Goal: Task Accomplishment & Management: Complete application form

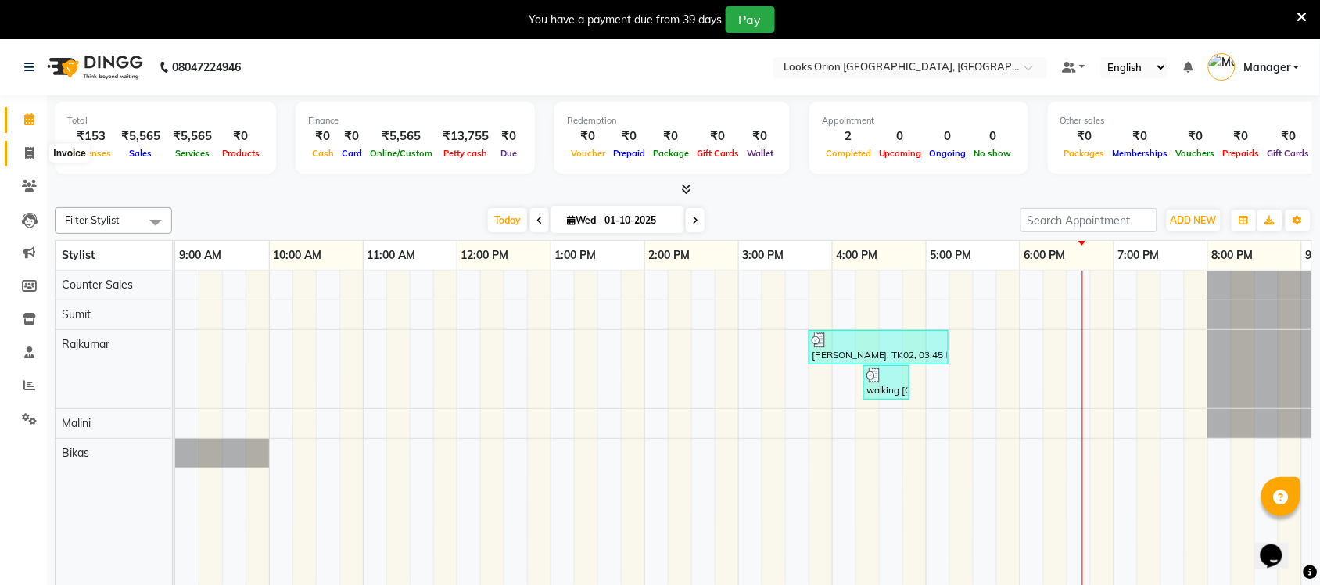
click at [31, 153] on icon at bounding box center [29, 153] width 9 height 12
select select "service"
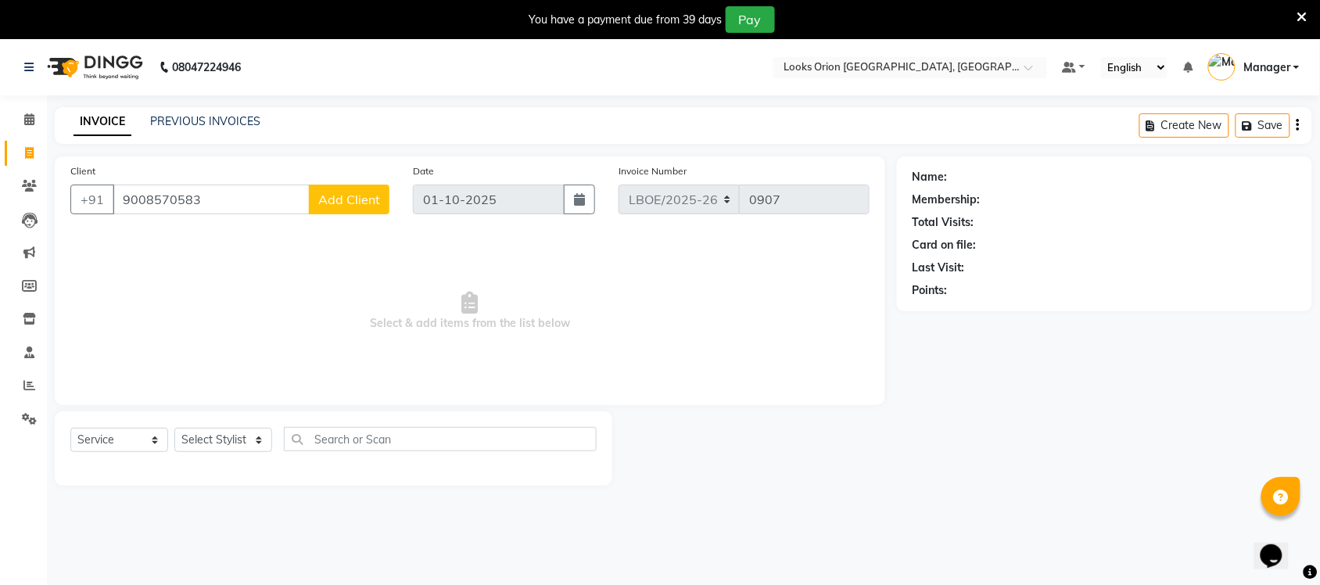
type input "9008570583"
click at [371, 197] on span "Add Client" at bounding box center [349, 200] width 62 height 16
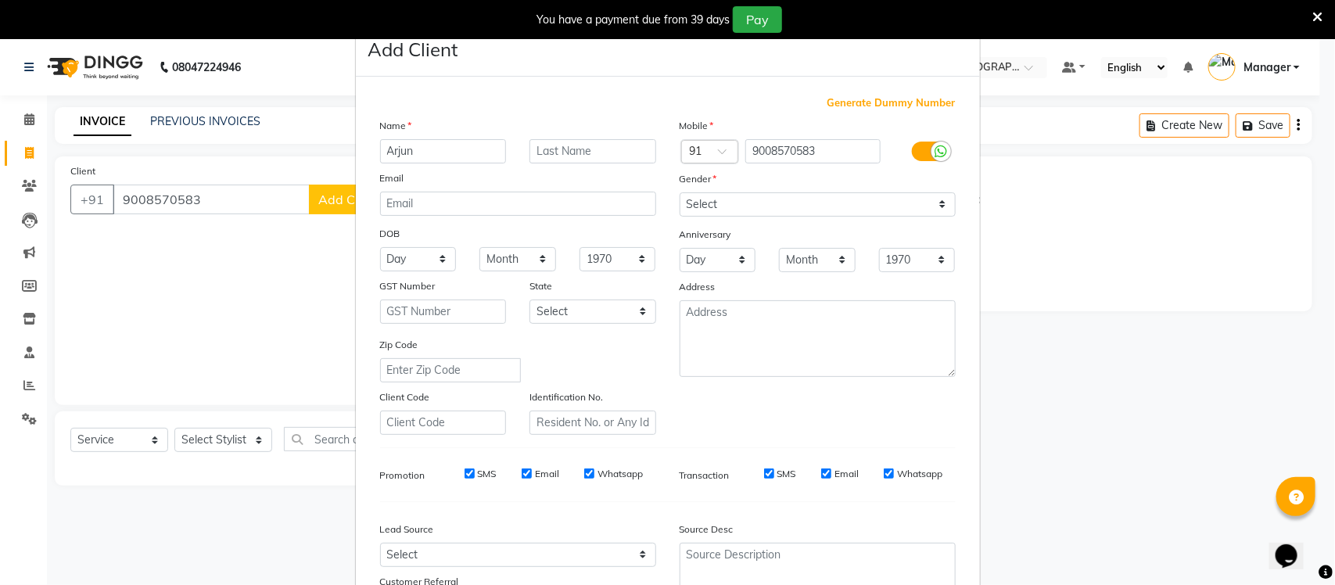
type input "Arjun"
click at [641, 310] on select "Select [GEOGRAPHIC_DATA] [GEOGRAPHIC_DATA] [GEOGRAPHIC_DATA] [GEOGRAPHIC_DATA] …" at bounding box center [592, 311] width 127 height 24
select select "17"
click at [529, 299] on select "Select [GEOGRAPHIC_DATA] [GEOGRAPHIC_DATA] [GEOGRAPHIC_DATA] [GEOGRAPHIC_DATA] …" at bounding box center [592, 311] width 127 height 24
click at [933, 197] on select "Select [DEMOGRAPHIC_DATA] [DEMOGRAPHIC_DATA] Other Prefer Not To Say" at bounding box center [817, 204] width 276 height 24
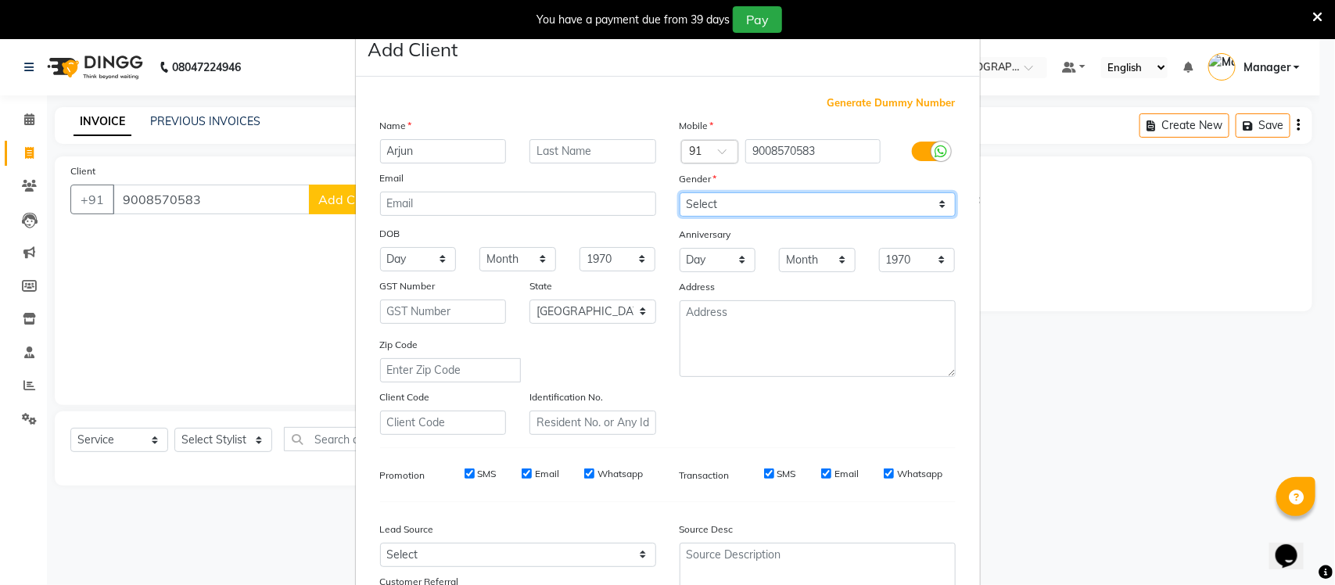
select select "[DEMOGRAPHIC_DATA]"
click at [679, 192] on select "Select [DEMOGRAPHIC_DATA] [DEMOGRAPHIC_DATA] Other Prefer Not To Say" at bounding box center [817, 204] width 276 height 24
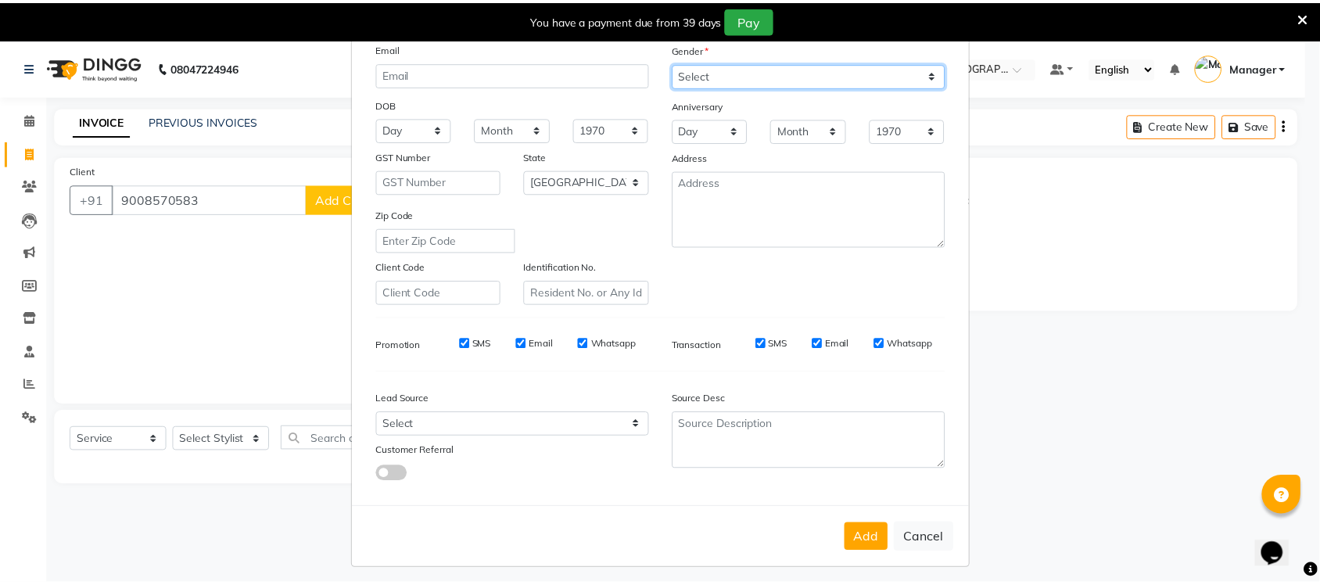
scroll to position [131, 0]
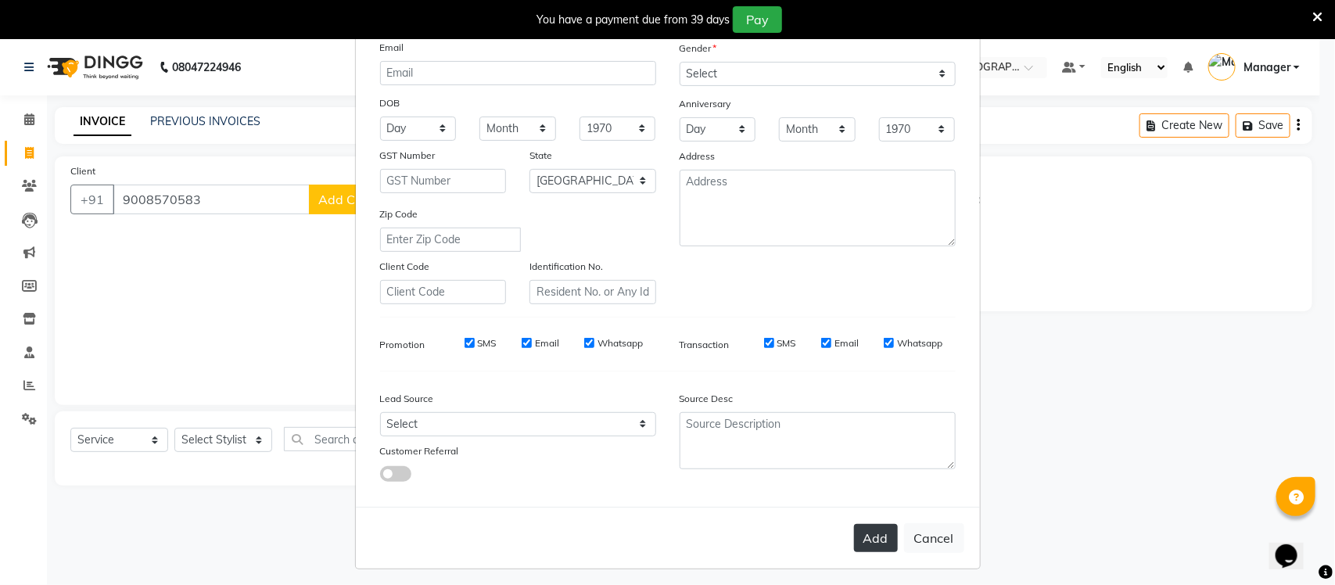
click at [872, 529] on button "Add" at bounding box center [876, 538] width 44 height 28
select select
select select "null"
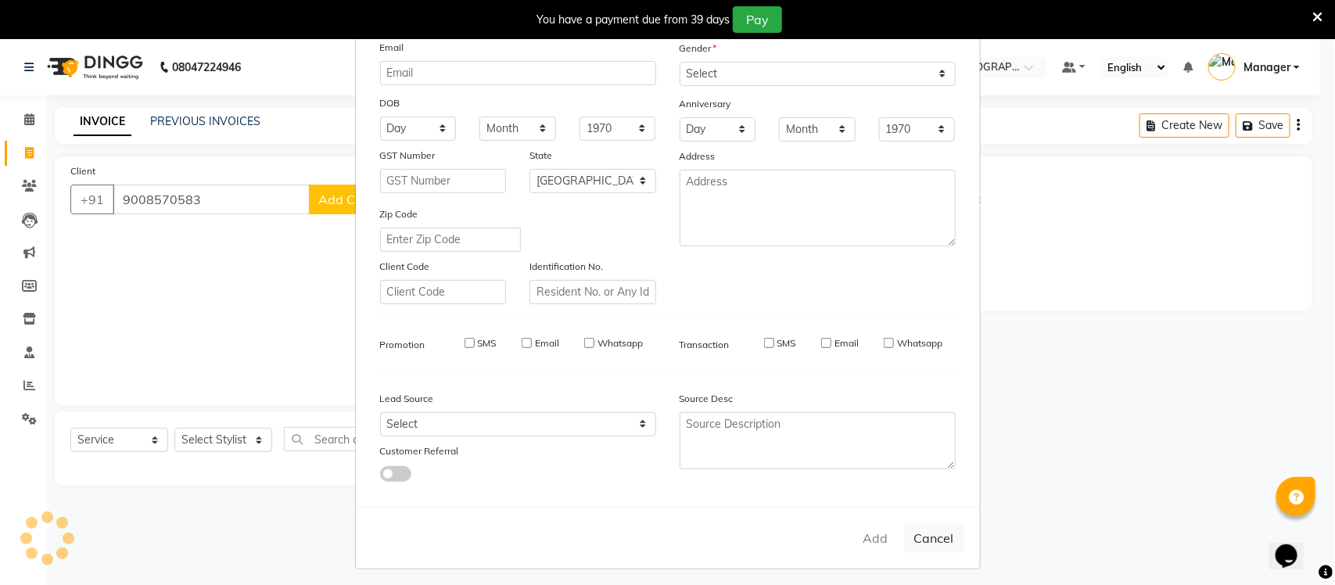
select select
checkbox input "false"
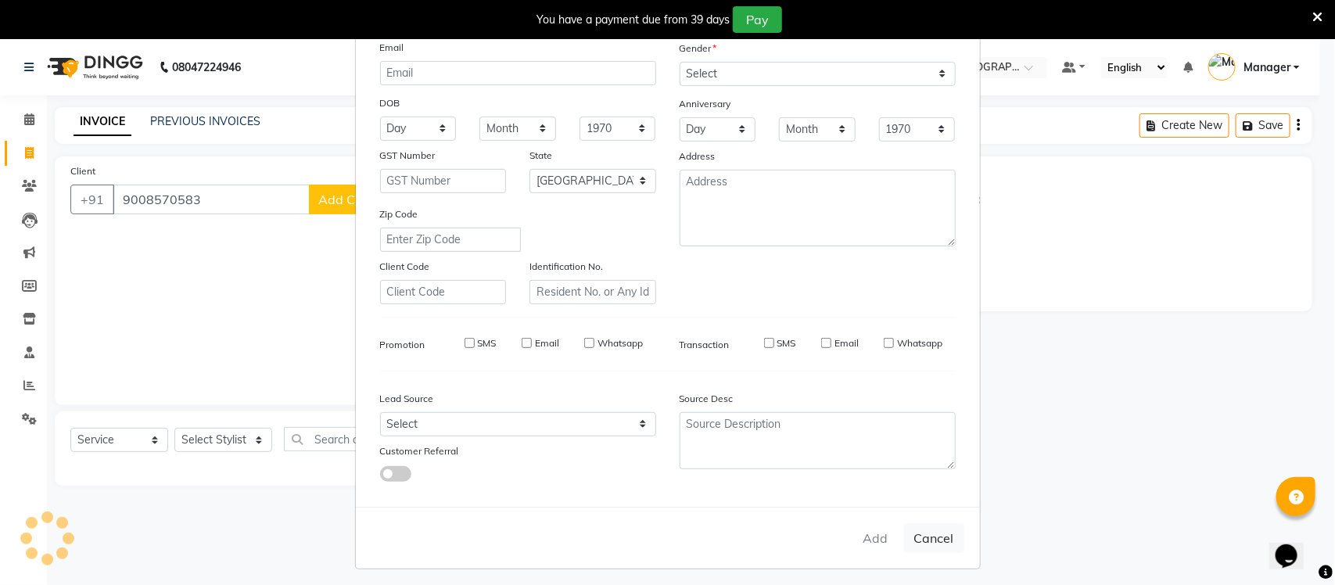
checkbox input "false"
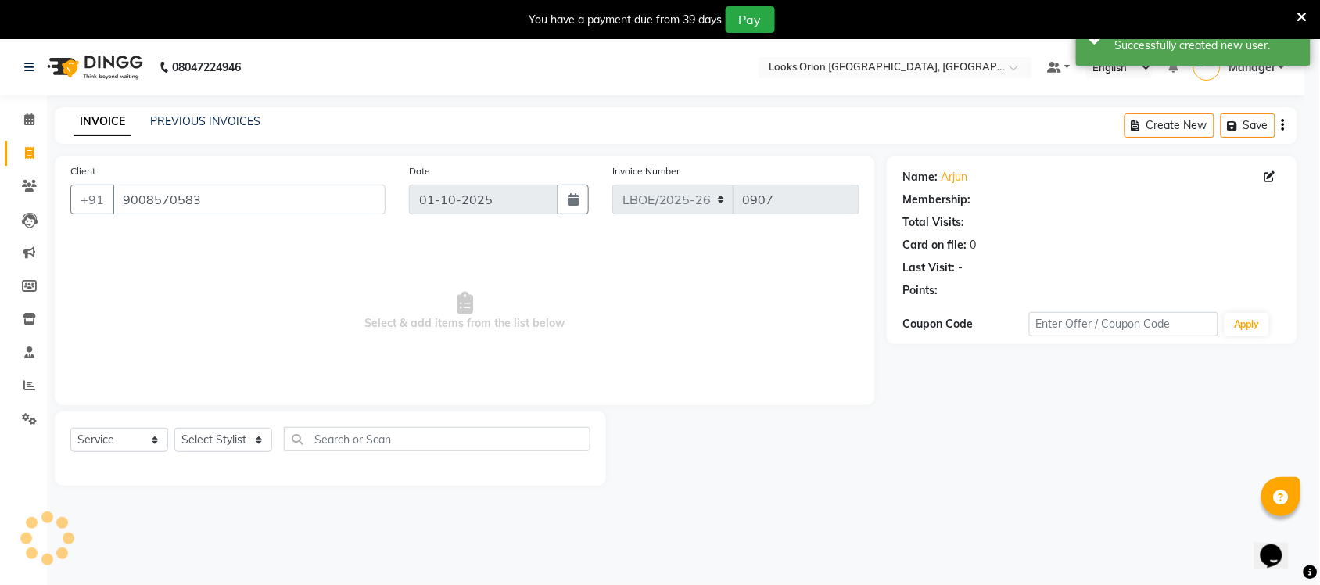
select select "1: Object"
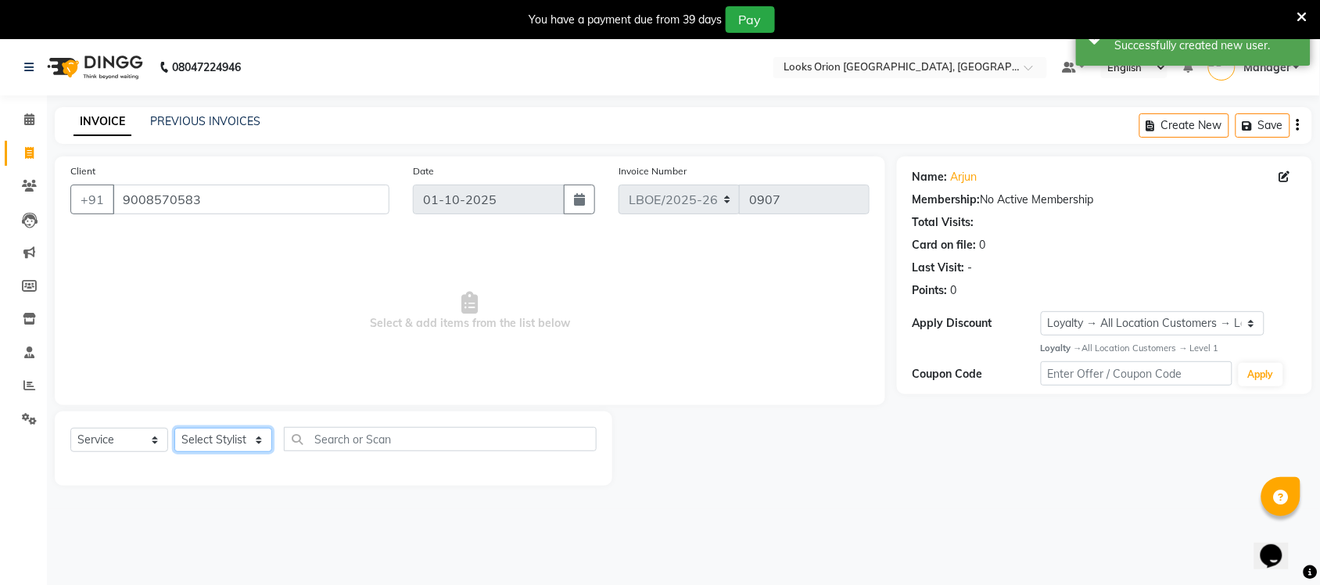
click at [256, 440] on select "Select Stylist Bikas Counter Sales Malini Manager [PERSON_NAME]" at bounding box center [223, 440] width 98 height 24
select select "90477"
click at [174, 428] on select "Select Stylist Bikas Counter Sales Malini Manager [PERSON_NAME]" at bounding box center [223, 440] width 98 height 24
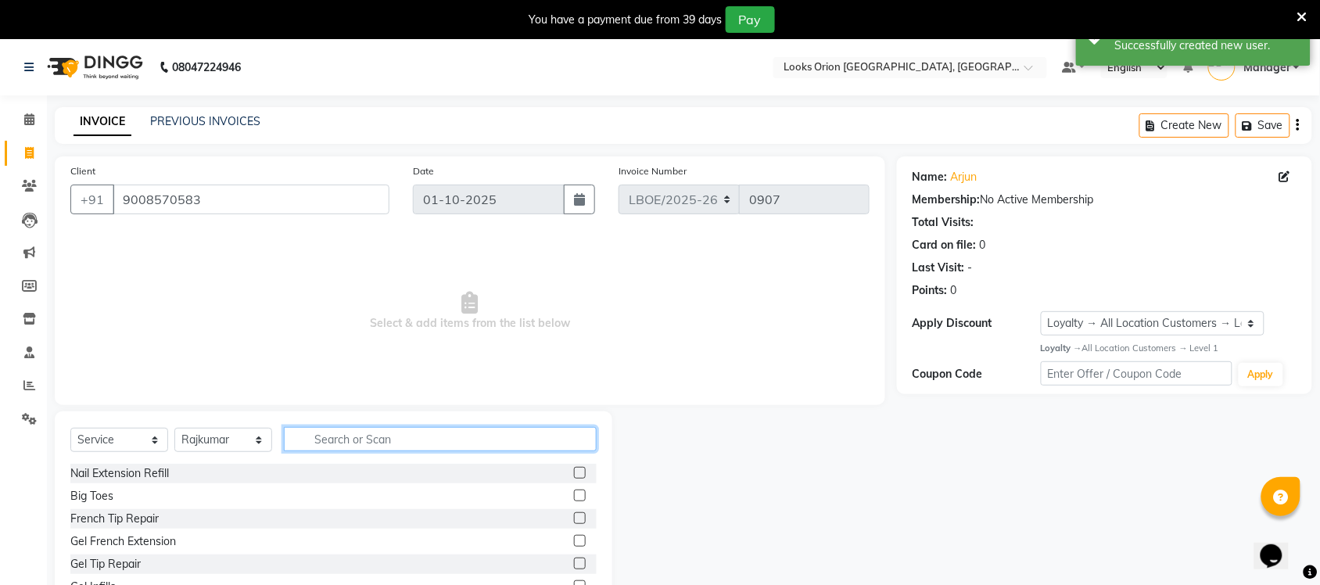
click at [349, 440] on input "text" at bounding box center [440, 439] width 313 height 24
type input "cut"
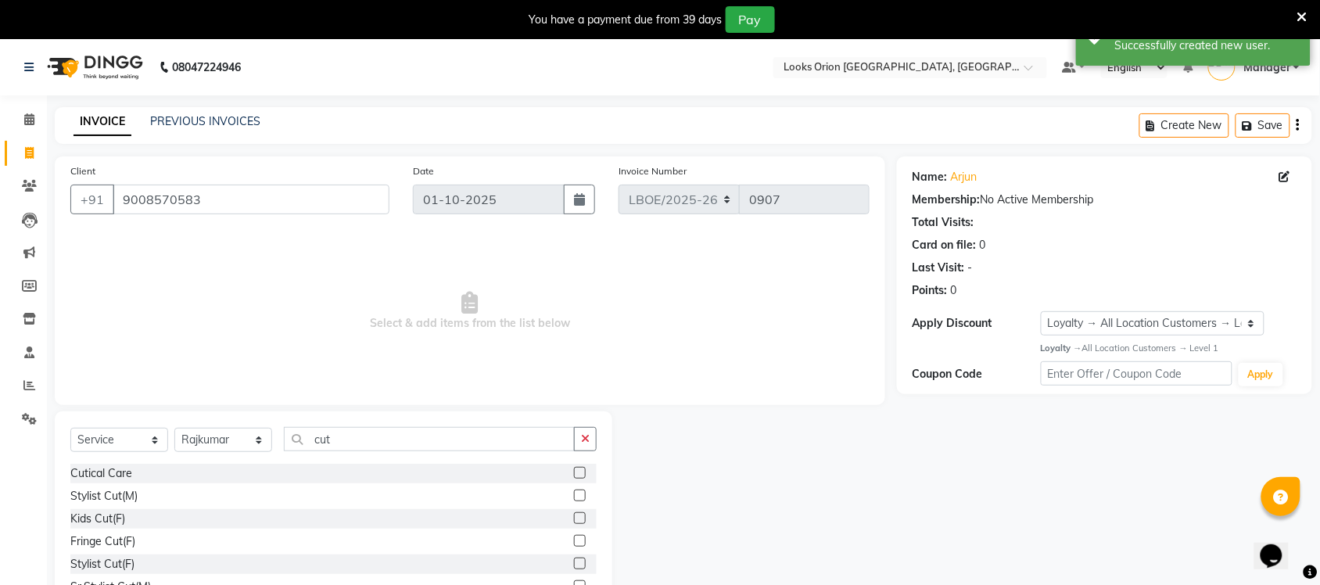
click at [574, 495] on label at bounding box center [580, 495] width 12 height 12
click at [574, 495] on input "checkbox" at bounding box center [579, 496] width 10 height 10
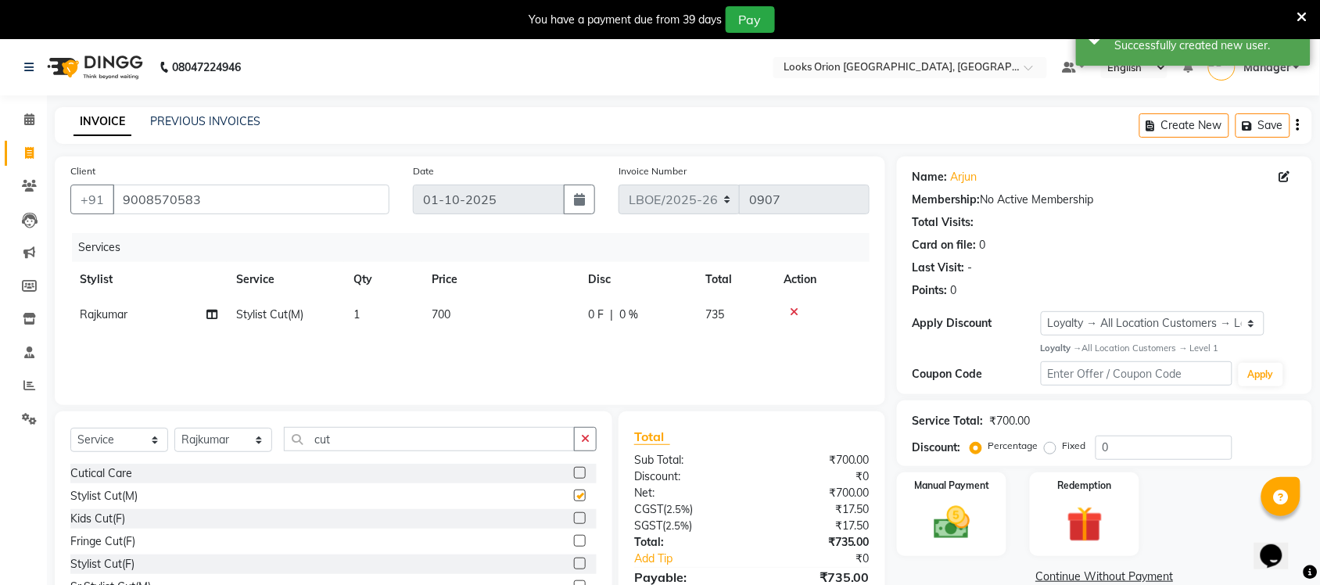
checkbox input "false"
click at [493, 310] on td "700" at bounding box center [500, 314] width 156 height 35
select select "90477"
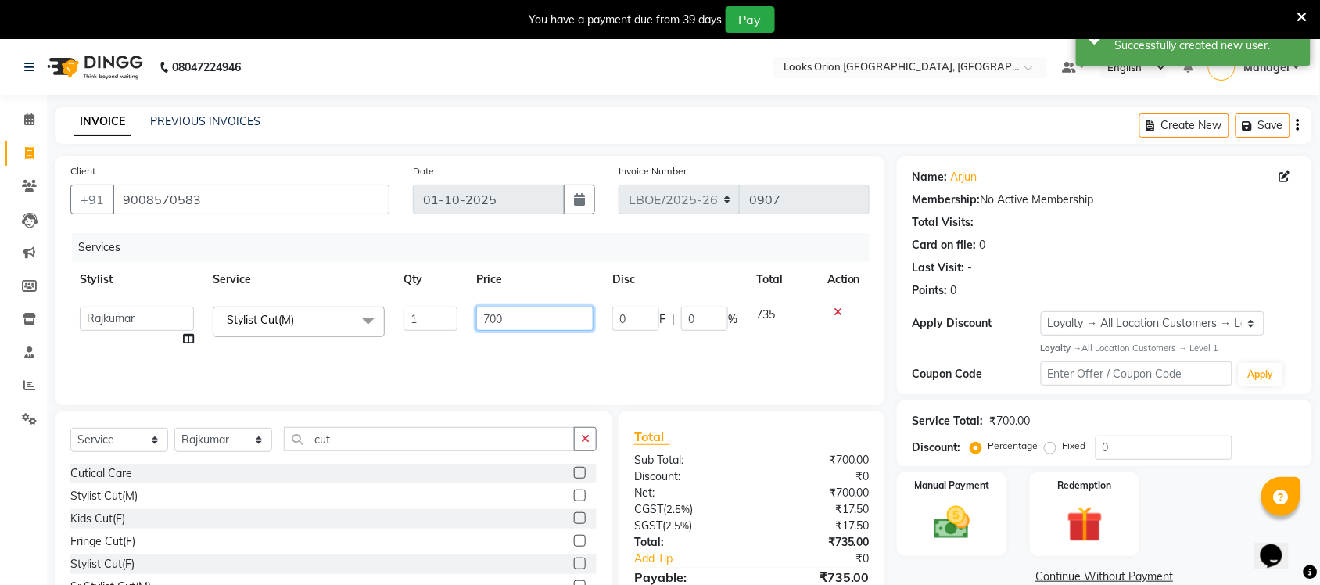
click at [528, 309] on input "700" at bounding box center [534, 319] width 117 height 24
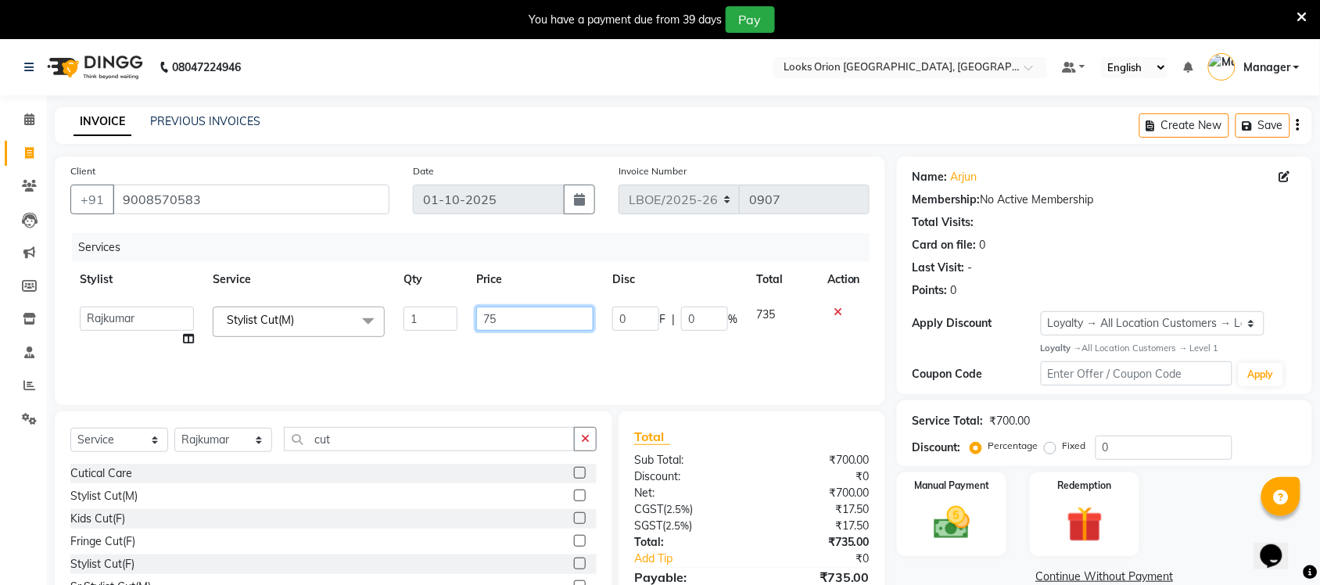
type input "750"
click at [541, 356] on div "Services Stylist Service Qty Price Disc Total Action Bikas Counter Sales Malini…" at bounding box center [469, 311] width 799 height 156
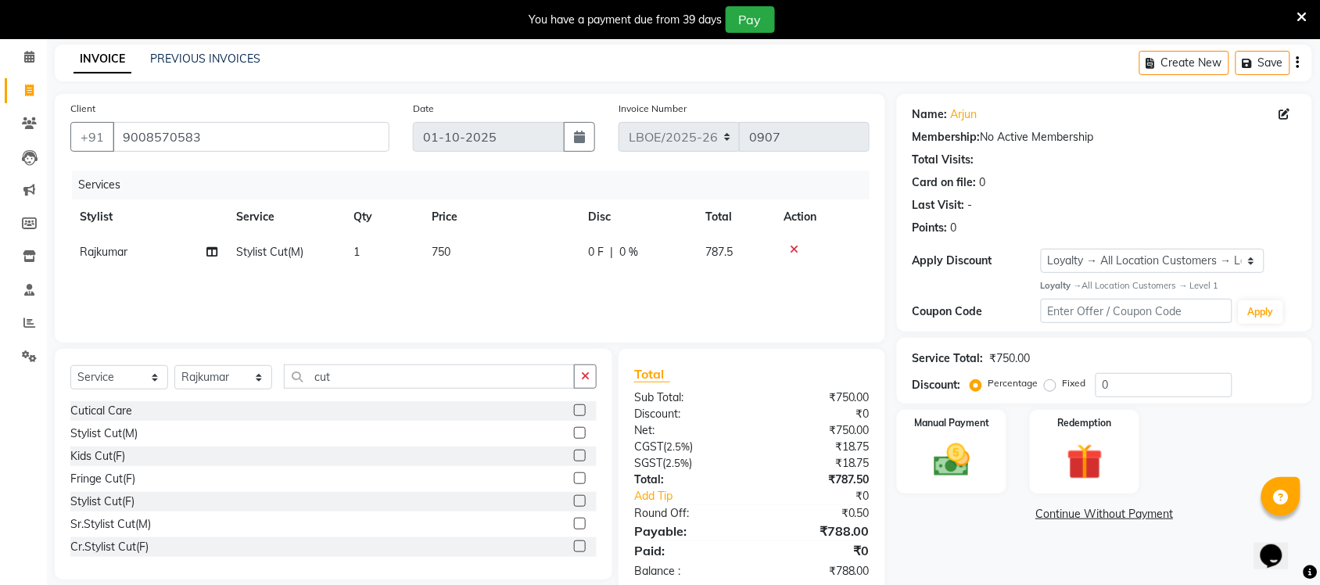
scroll to position [95, 0]
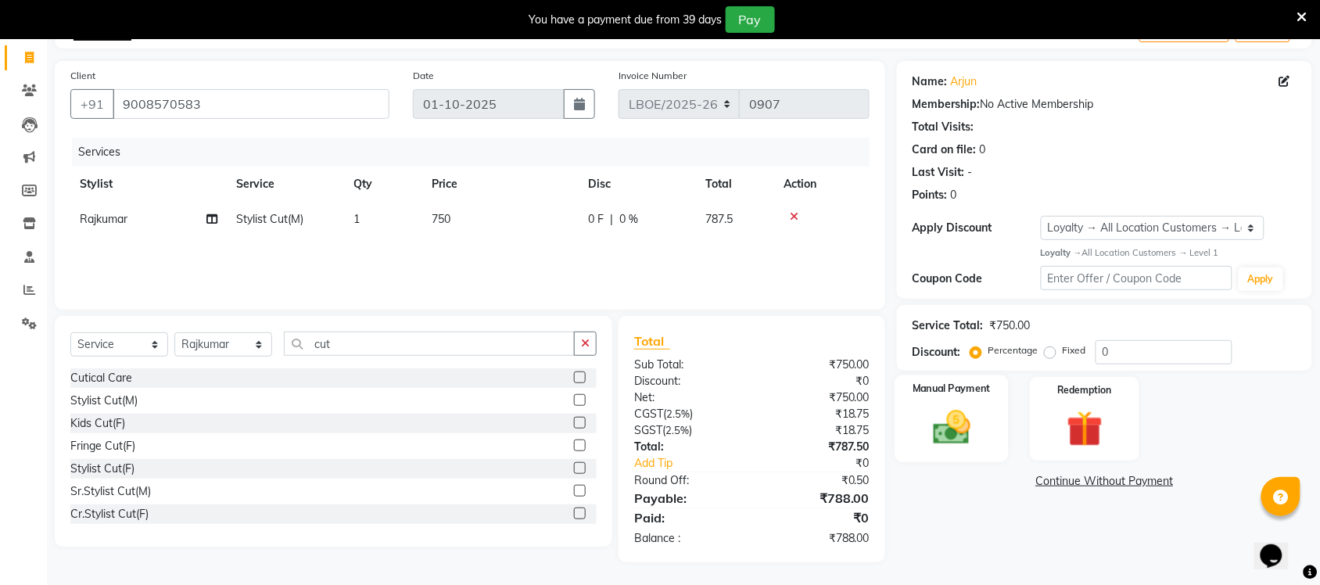
click at [958, 428] on img at bounding box center [951, 427] width 61 height 43
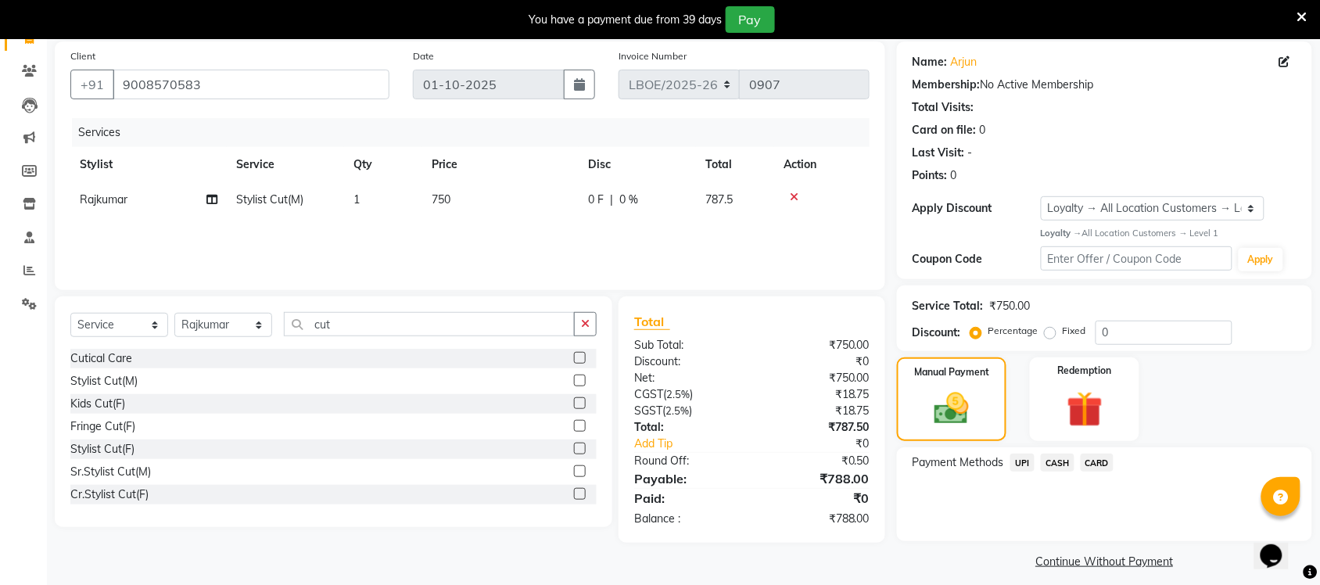
scroll to position [126, 0]
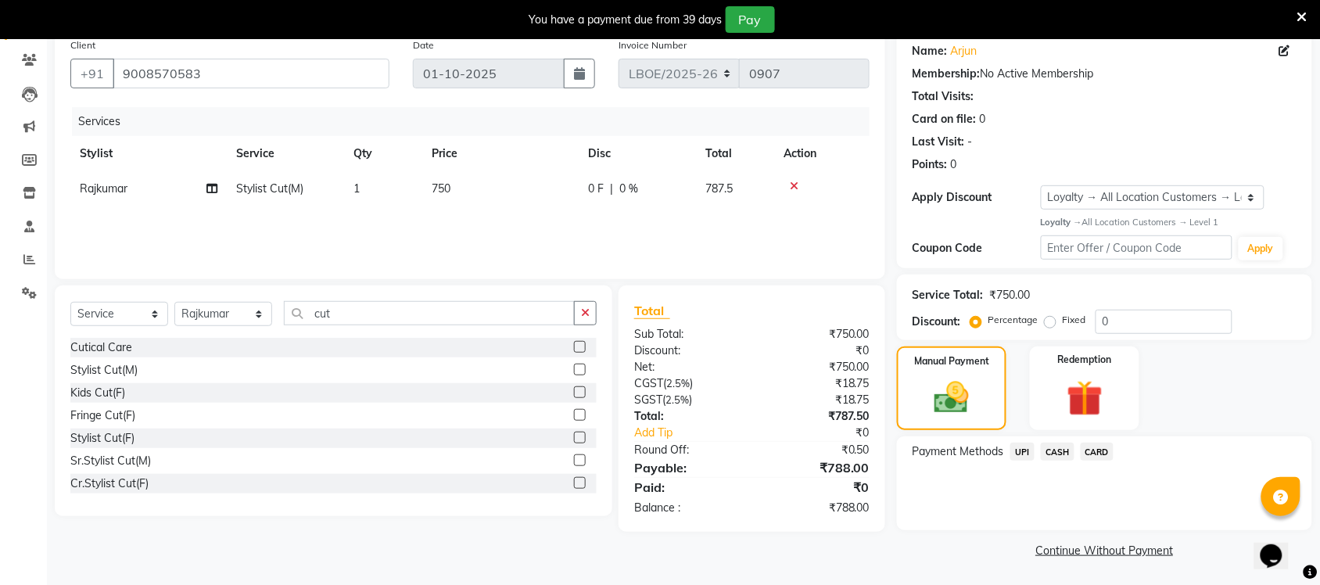
click at [1015, 450] on span "UPI" at bounding box center [1022, 452] width 24 height 18
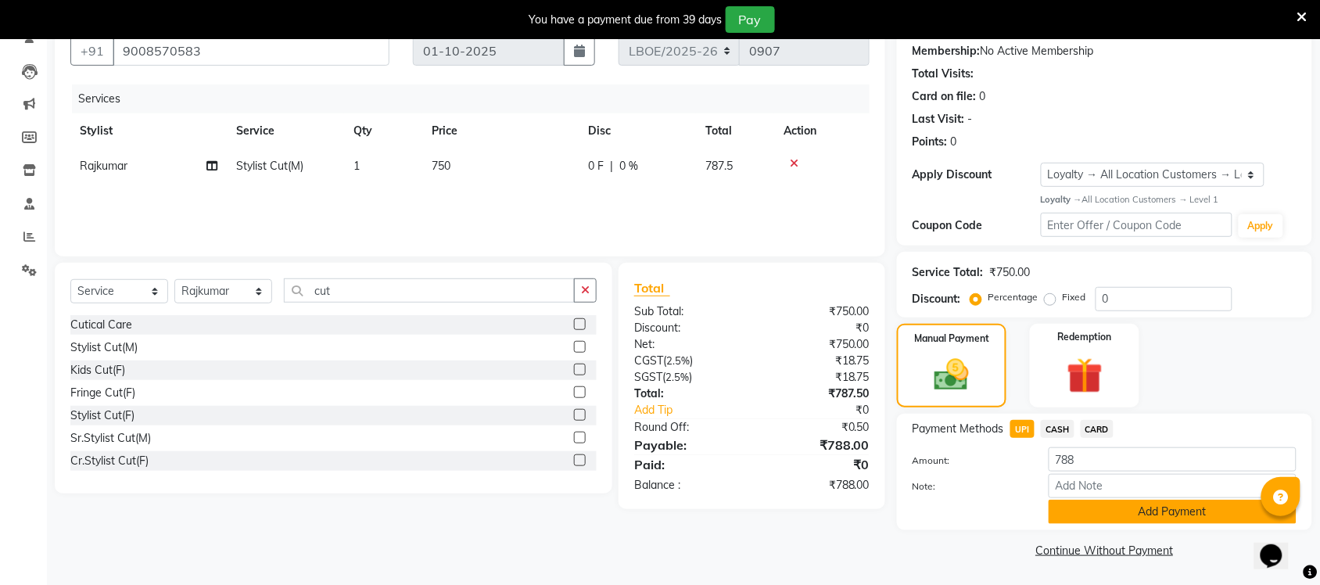
click at [1171, 507] on button "Add Payment" at bounding box center [1173, 512] width 248 height 24
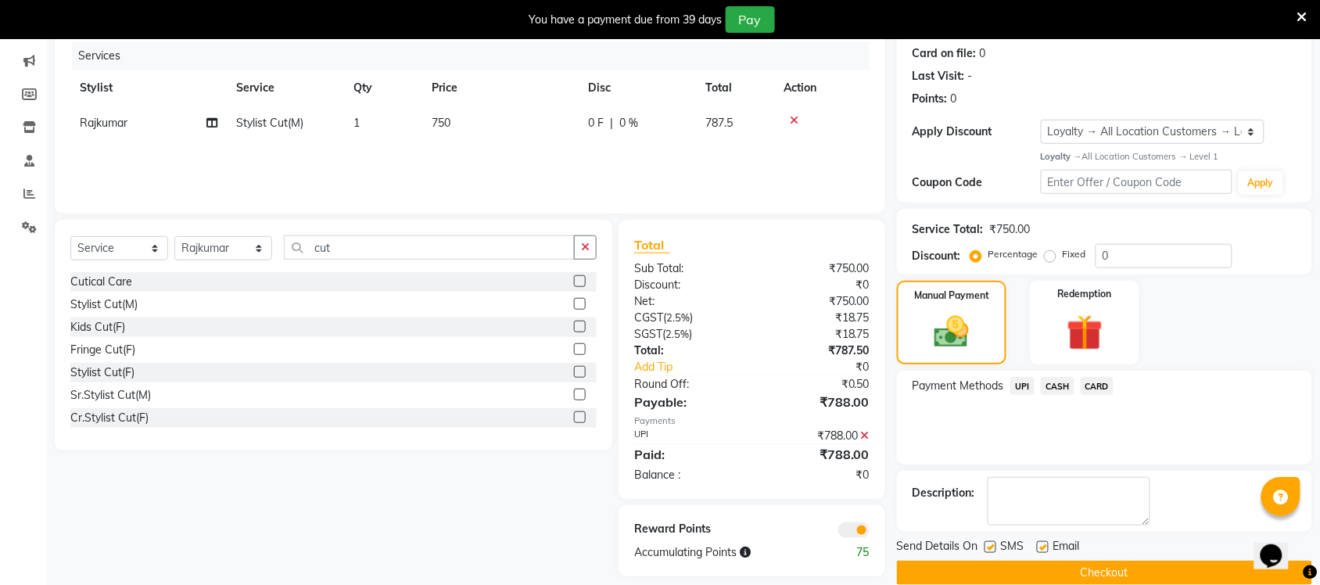
scroll to position [215, 0]
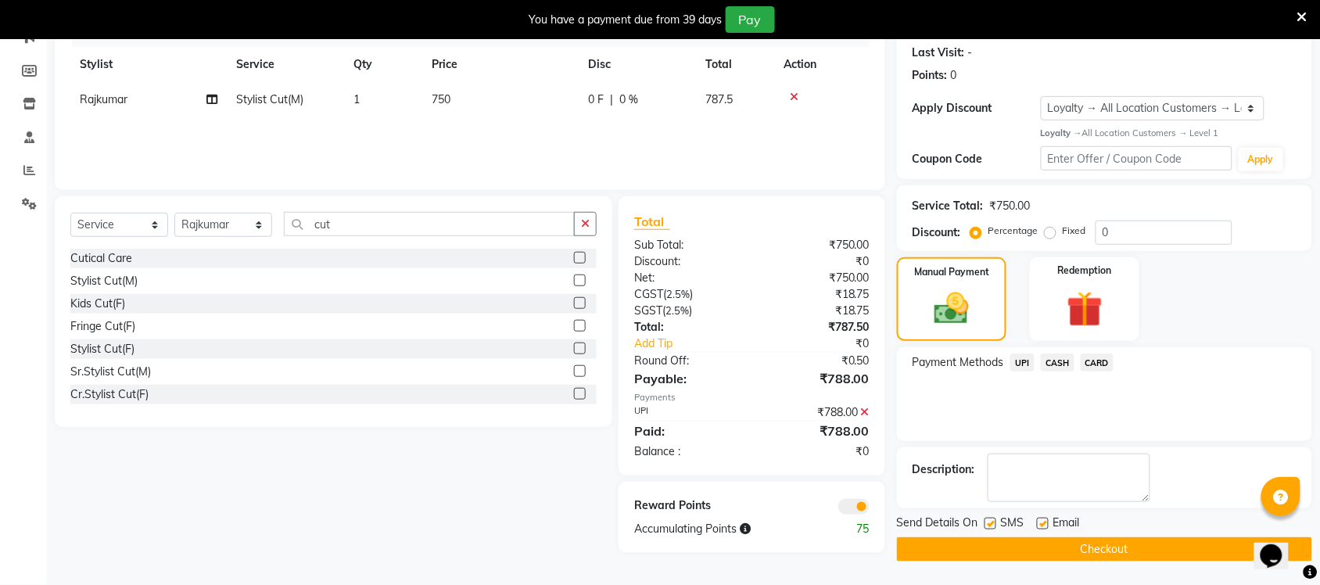
click at [1077, 555] on button "Checkout" at bounding box center [1104, 549] width 415 height 24
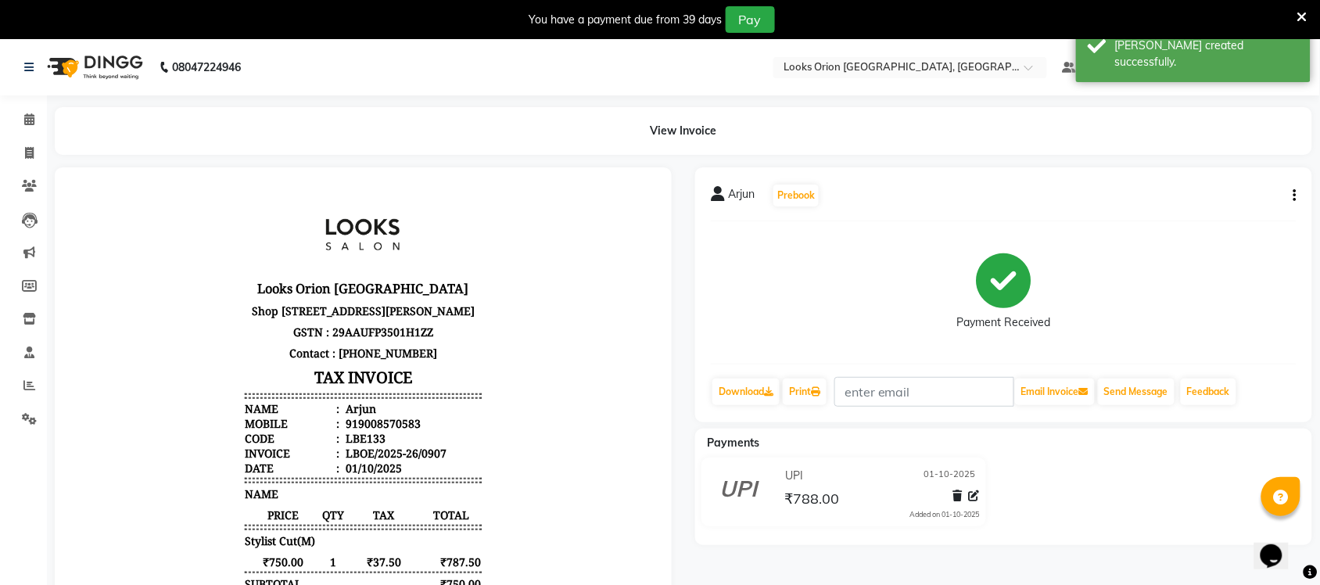
select select "service"
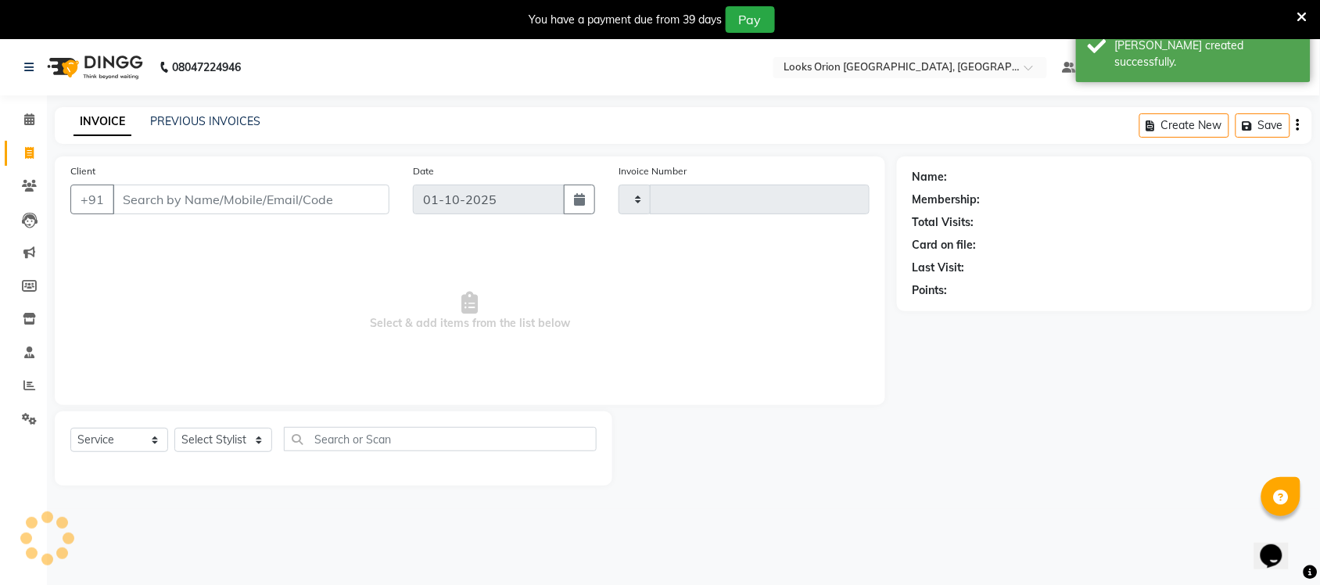
type input "0908"
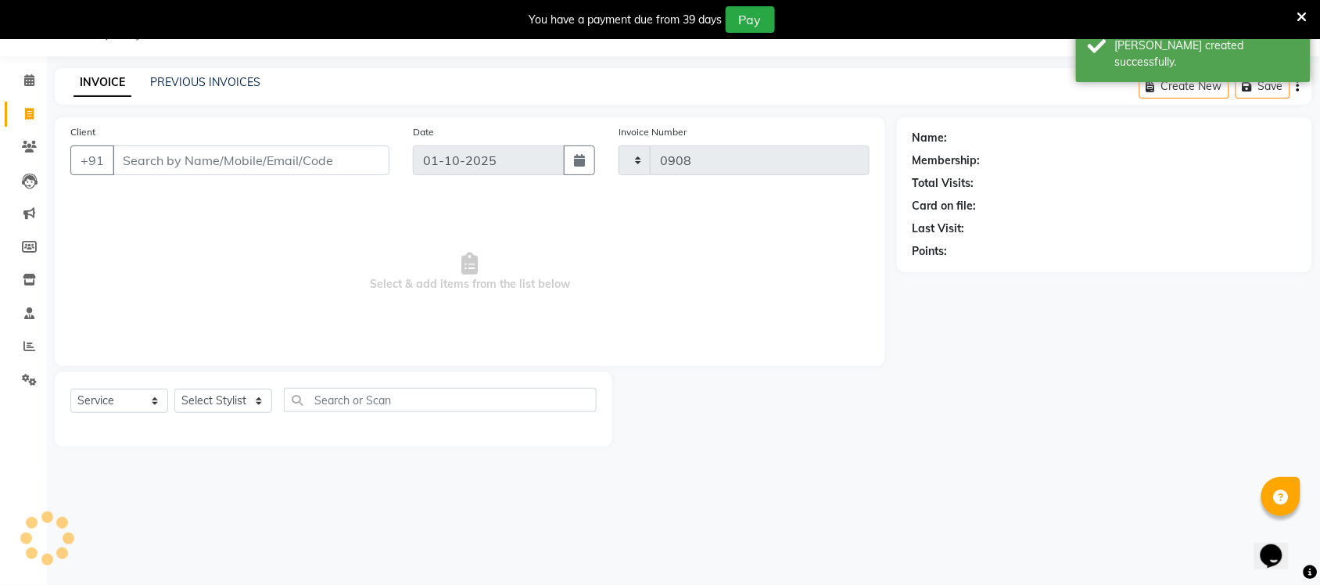
select select "8943"
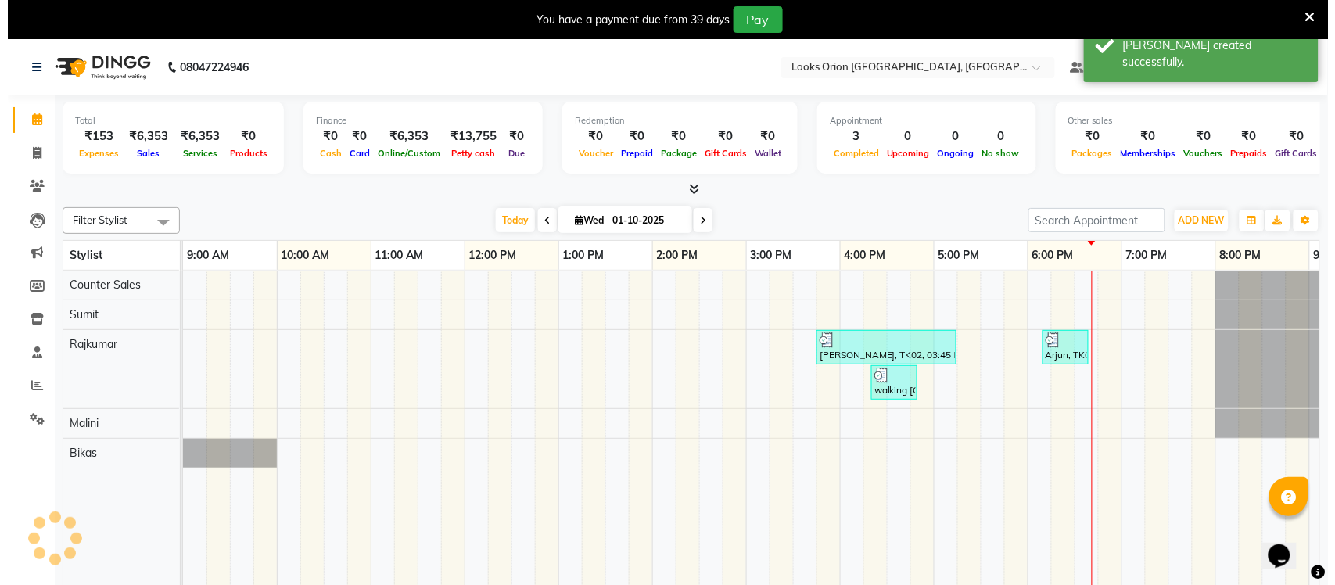
scroll to position [0, 177]
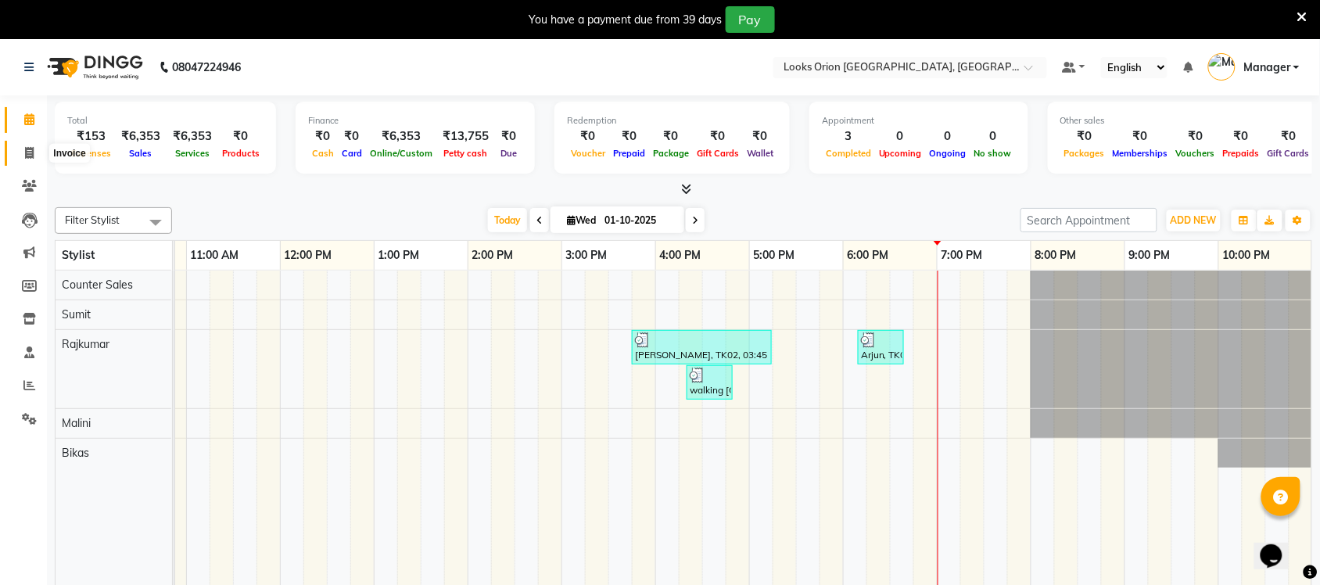
click at [25, 152] on icon at bounding box center [29, 153] width 9 height 12
select select "service"
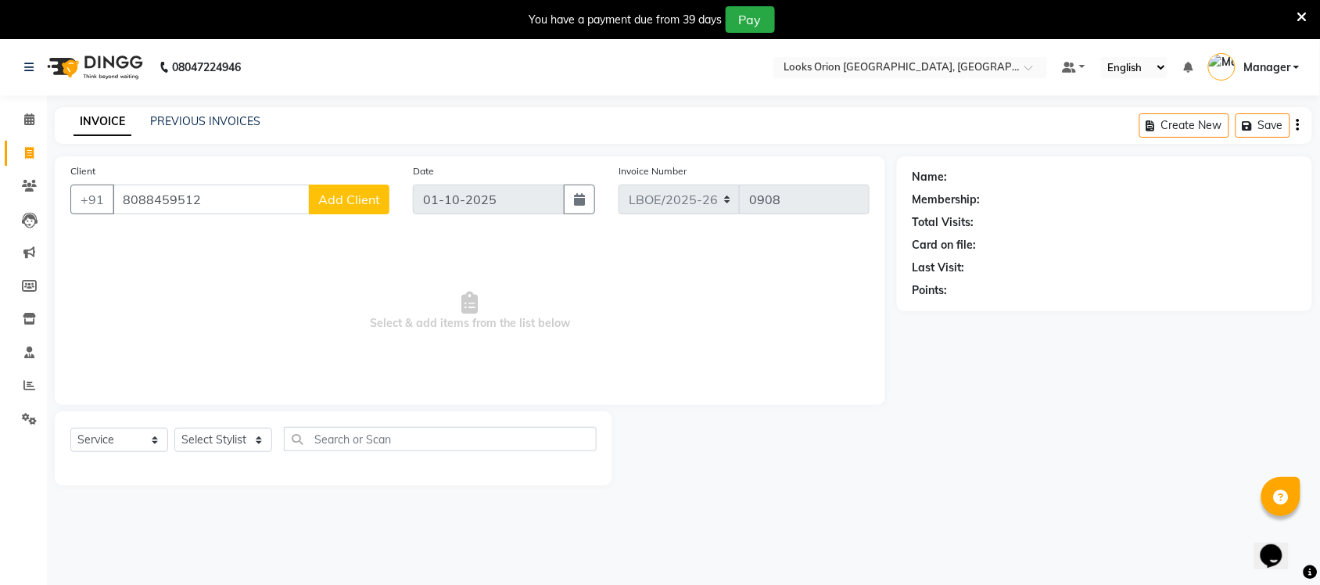
type input "8088459512"
click at [350, 197] on span "Add Client" at bounding box center [349, 200] width 62 height 16
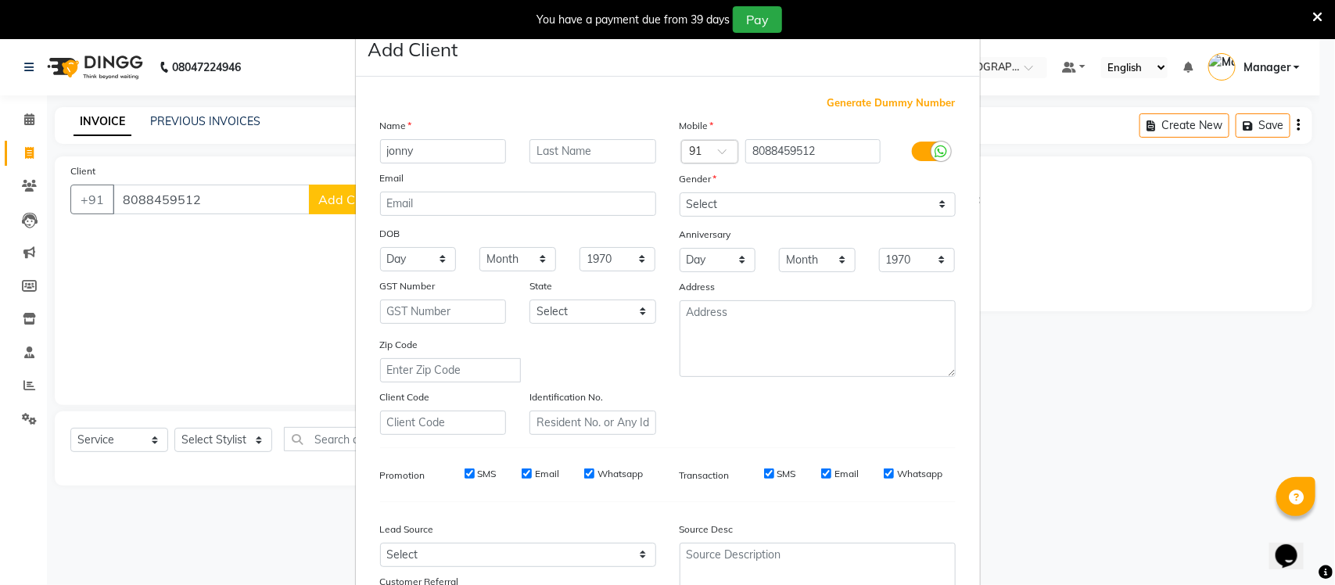
type input "jonny"
click at [635, 305] on select "Select [GEOGRAPHIC_DATA] [GEOGRAPHIC_DATA] [GEOGRAPHIC_DATA] [GEOGRAPHIC_DATA] …" at bounding box center [592, 311] width 127 height 24
select select "17"
click at [529, 299] on select "Select [GEOGRAPHIC_DATA] [GEOGRAPHIC_DATA] [GEOGRAPHIC_DATA] [GEOGRAPHIC_DATA] …" at bounding box center [592, 311] width 127 height 24
click at [933, 204] on select "Select [DEMOGRAPHIC_DATA] [DEMOGRAPHIC_DATA] Other Prefer Not To Say" at bounding box center [817, 204] width 276 height 24
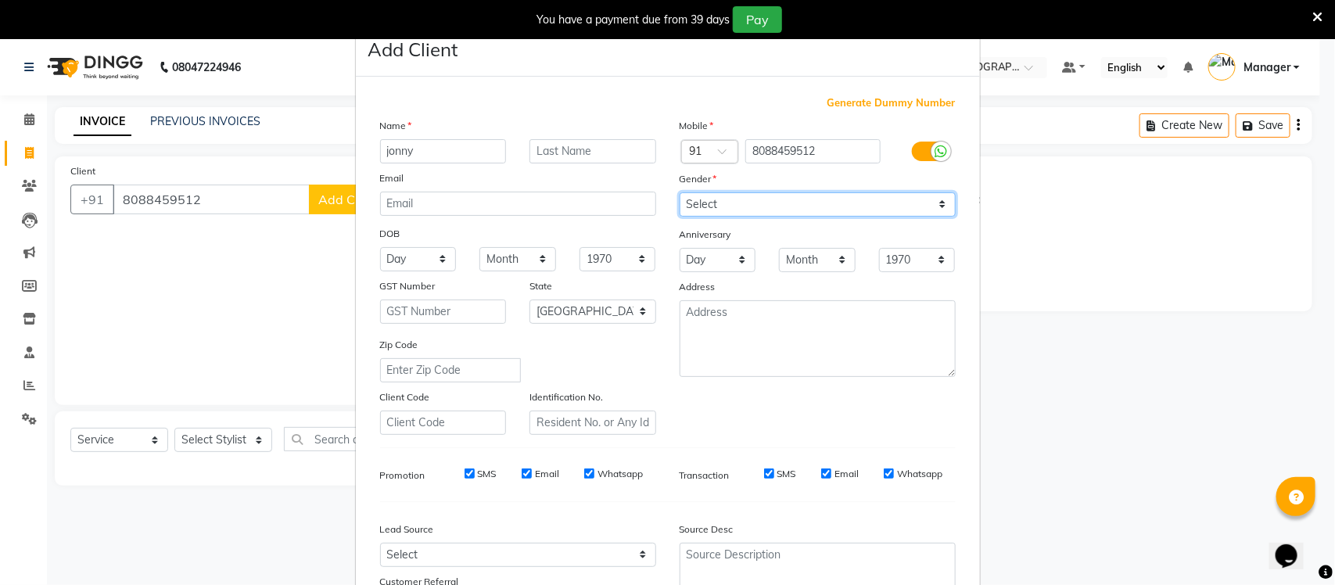
select select "[DEMOGRAPHIC_DATA]"
click at [679, 192] on select "Select [DEMOGRAPHIC_DATA] [DEMOGRAPHIC_DATA] Other Prefer Not To Say" at bounding box center [817, 204] width 276 height 24
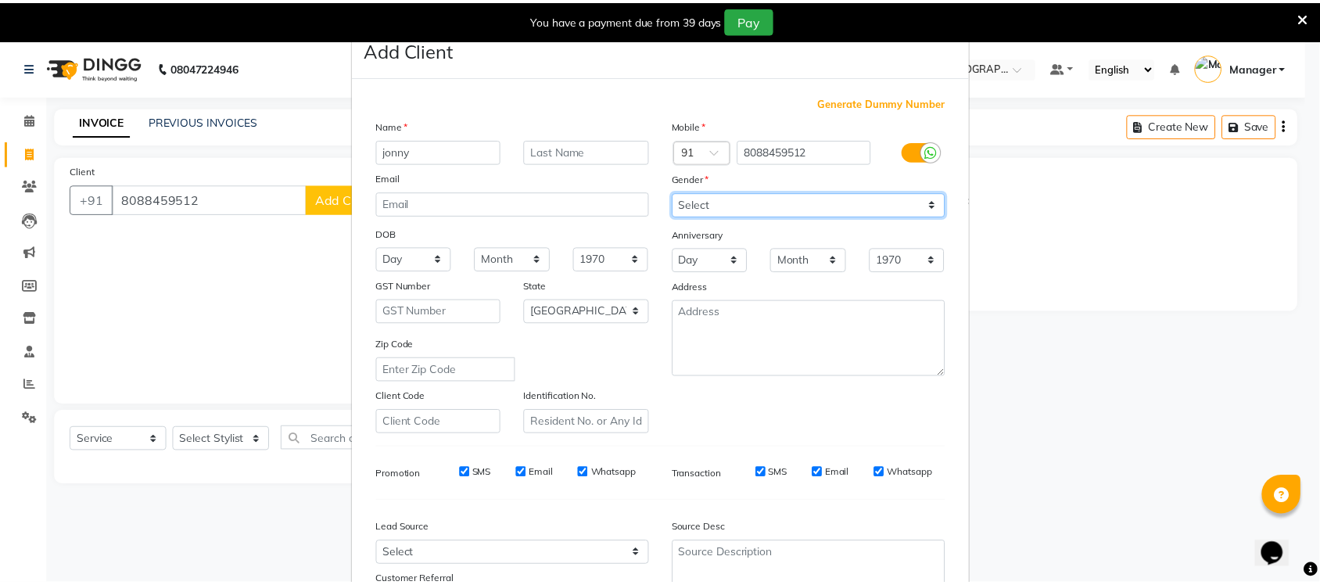
scroll to position [131, 0]
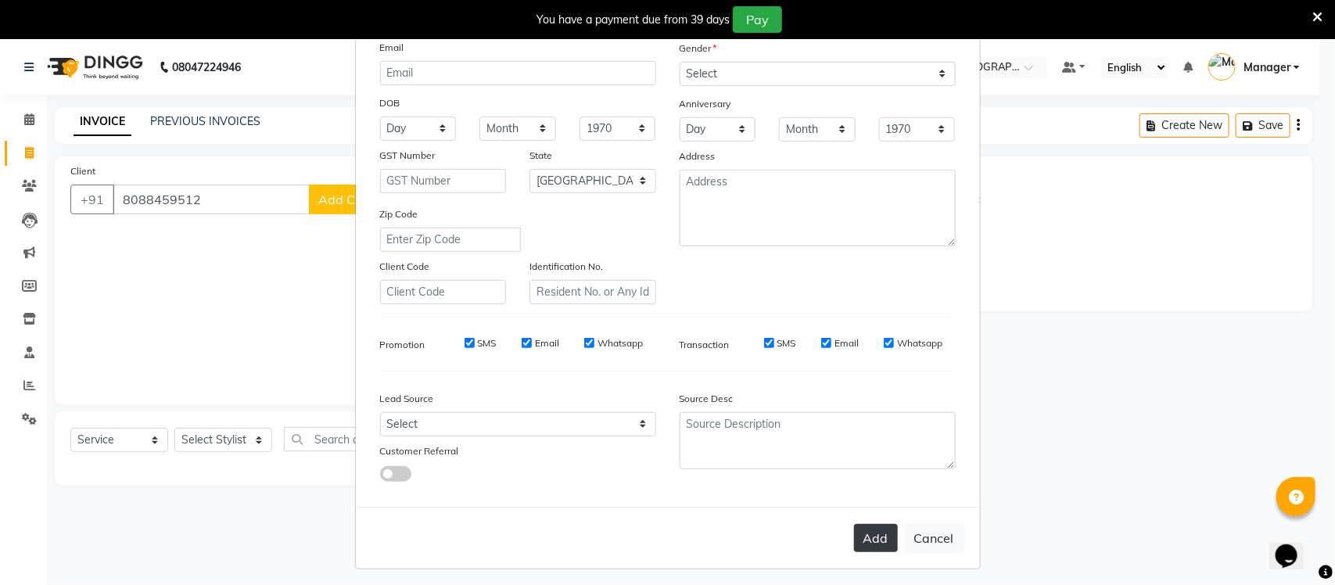
click at [862, 534] on button "Add" at bounding box center [876, 538] width 44 height 28
select select
select select "null"
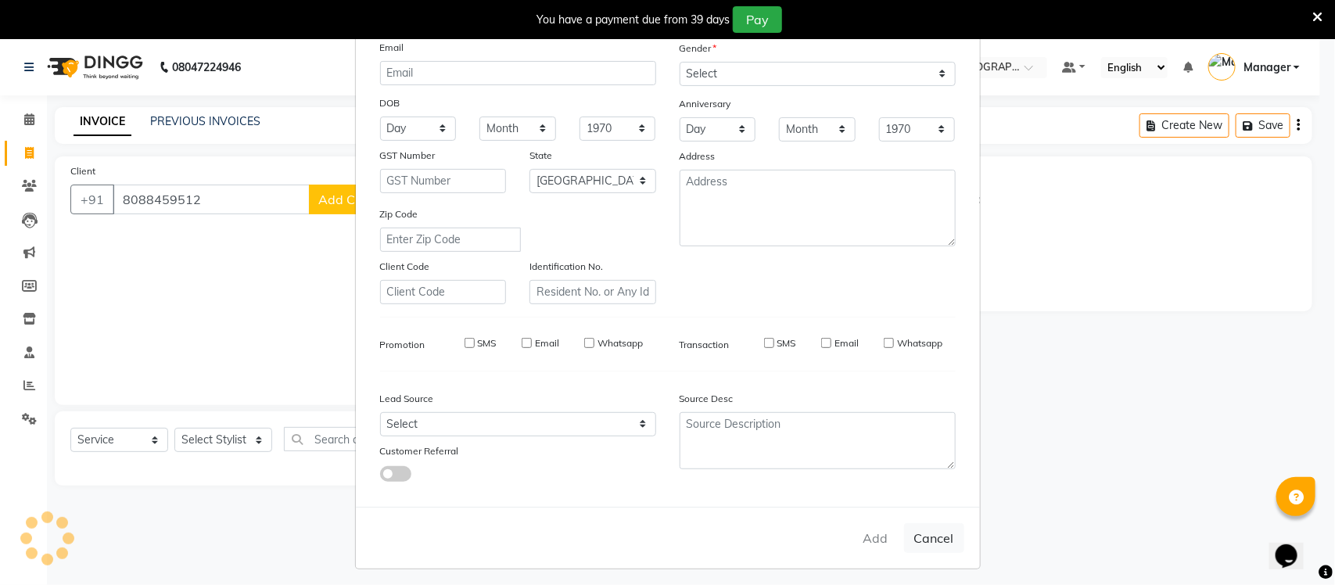
select select
checkbox input "false"
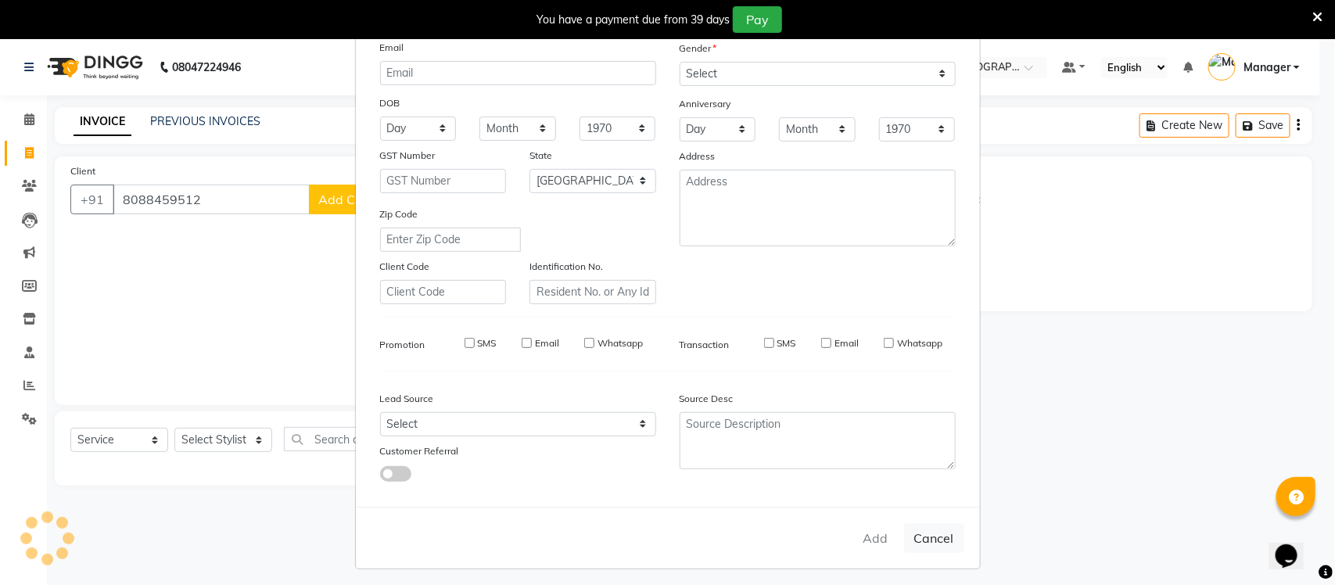
checkbox input "false"
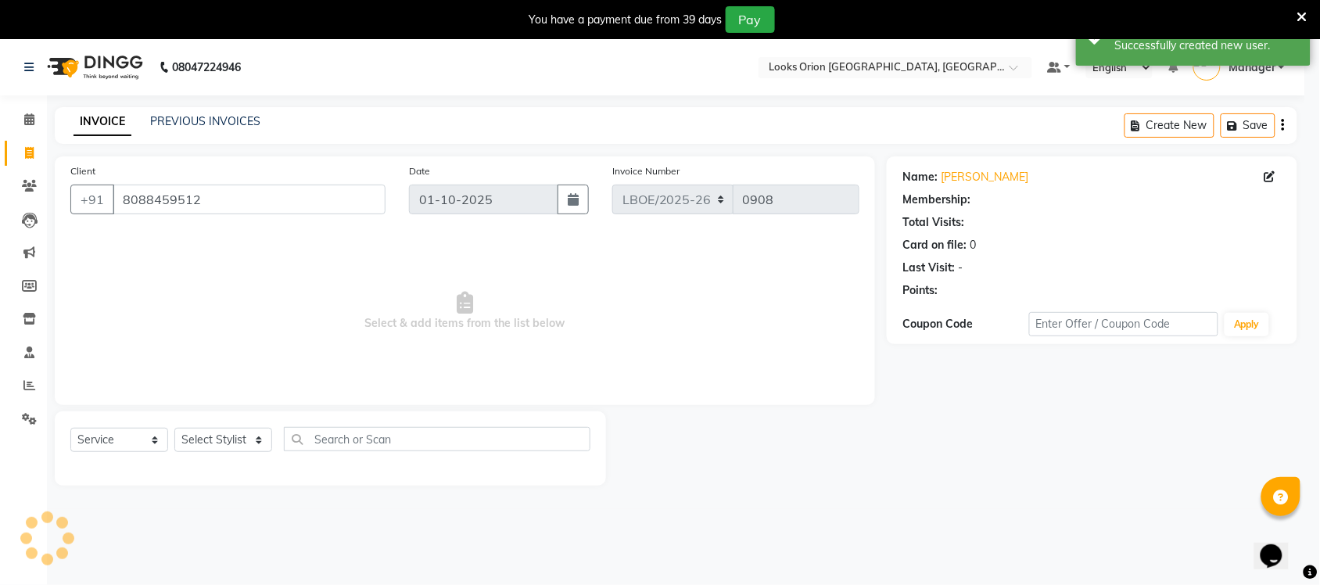
select select "1: Object"
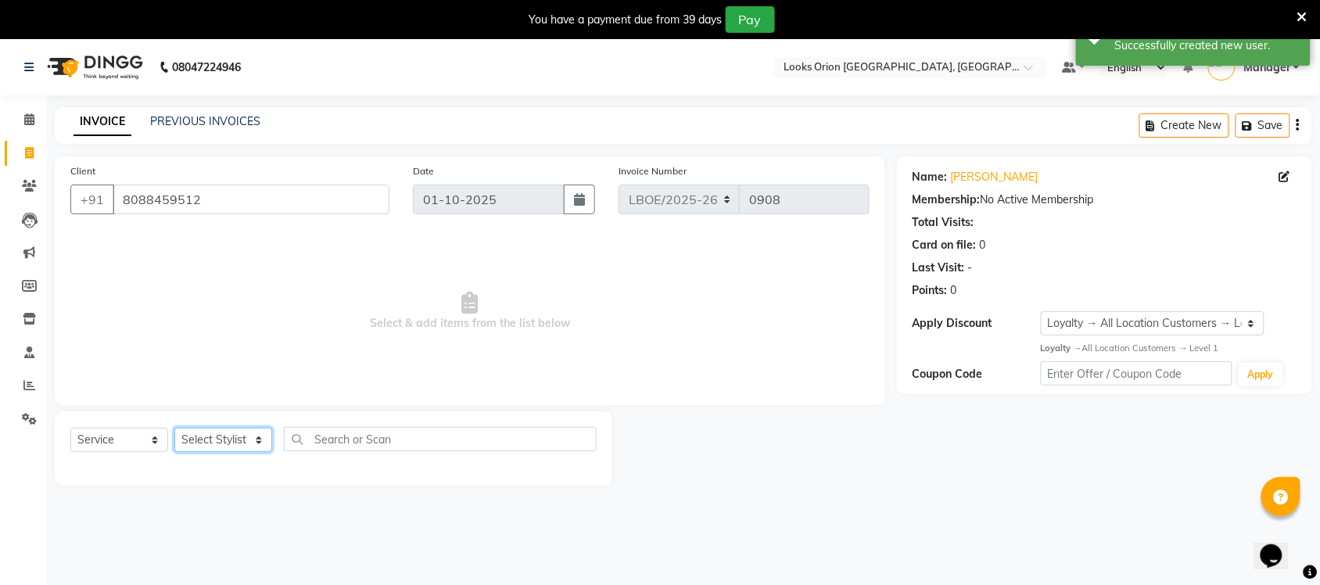
click at [260, 440] on select "Select Stylist Bikas Counter Sales Malini Manager [PERSON_NAME]" at bounding box center [223, 440] width 98 height 24
select select "90477"
click at [174, 428] on select "Select Stylist Bikas Counter Sales Malini Manager [PERSON_NAME]" at bounding box center [223, 440] width 98 height 24
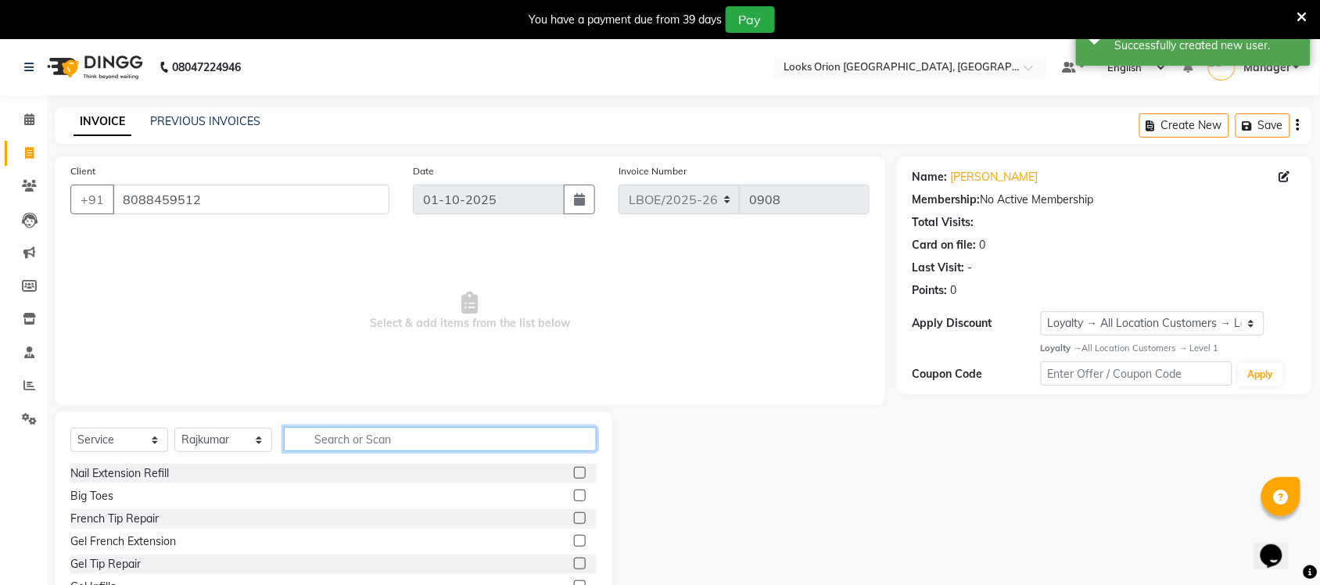
click at [362, 439] on input "text" at bounding box center [440, 439] width 313 height 24
type input "cut"
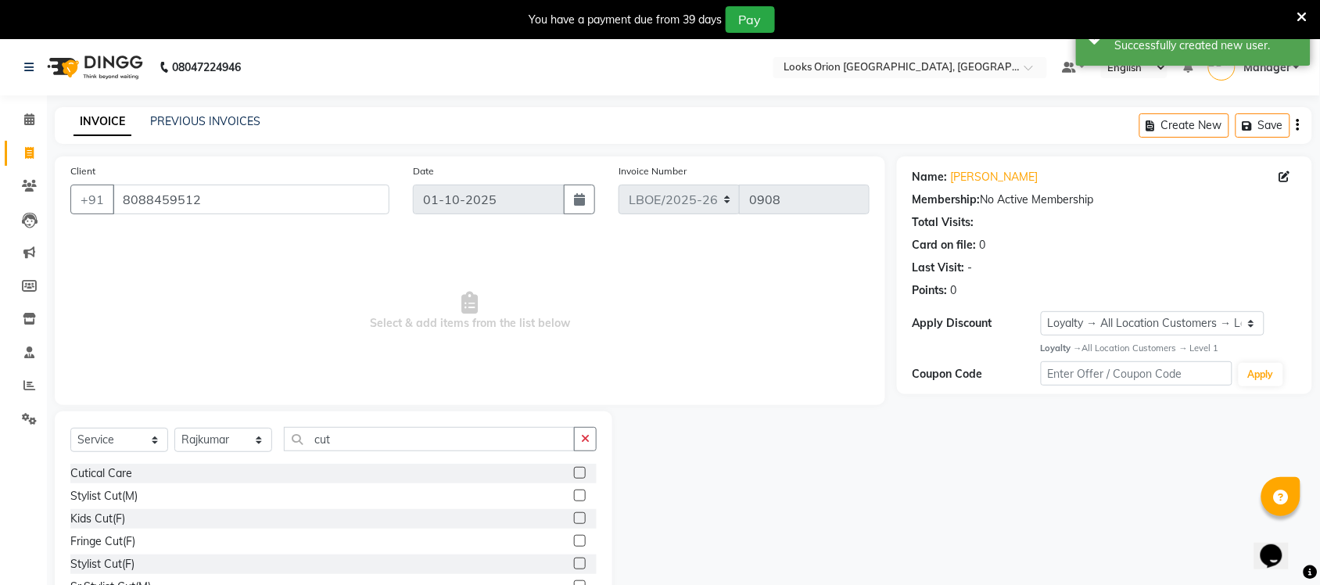
click at [574, 560] on label at bounding box center [580, 564] width 12 height 12
click at [574, 560] on input "checkbox" at bounding box center [579, 564] width 10 height 10
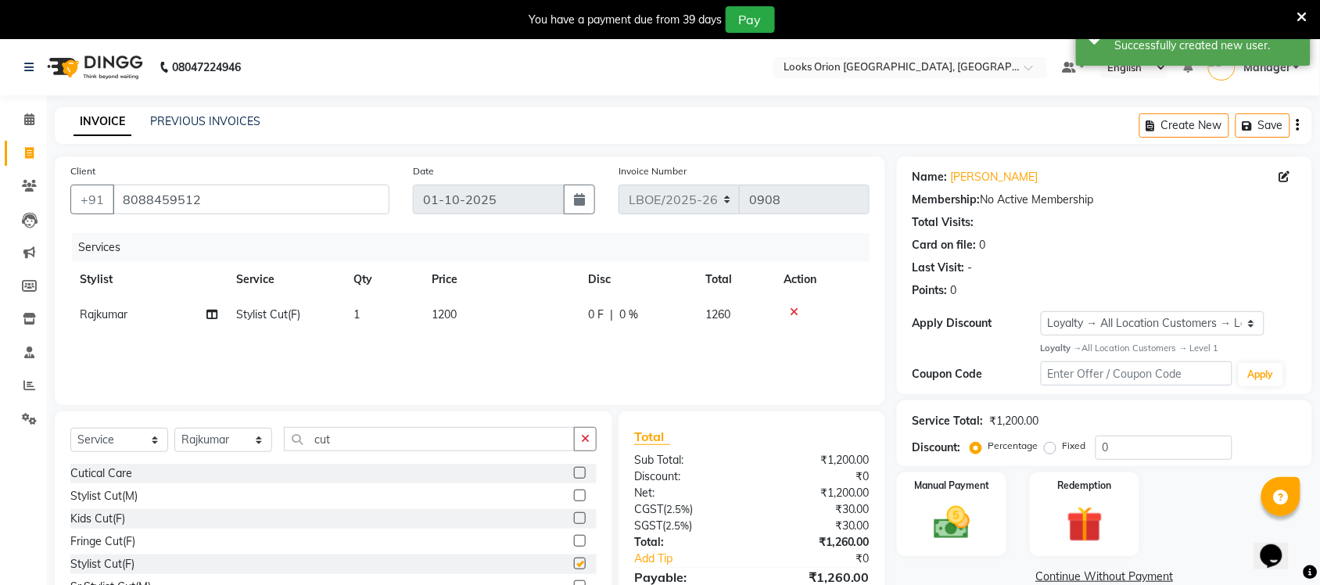
checkbox input "false"
drag, startPoint x: 486, startPoint y: 321, endPoint x: 493, endPoint y: 321, distance: 7.9
click at [493, 321] on td "1200" at bounding box center [500, 314] width 156 height 35
select select "90477"
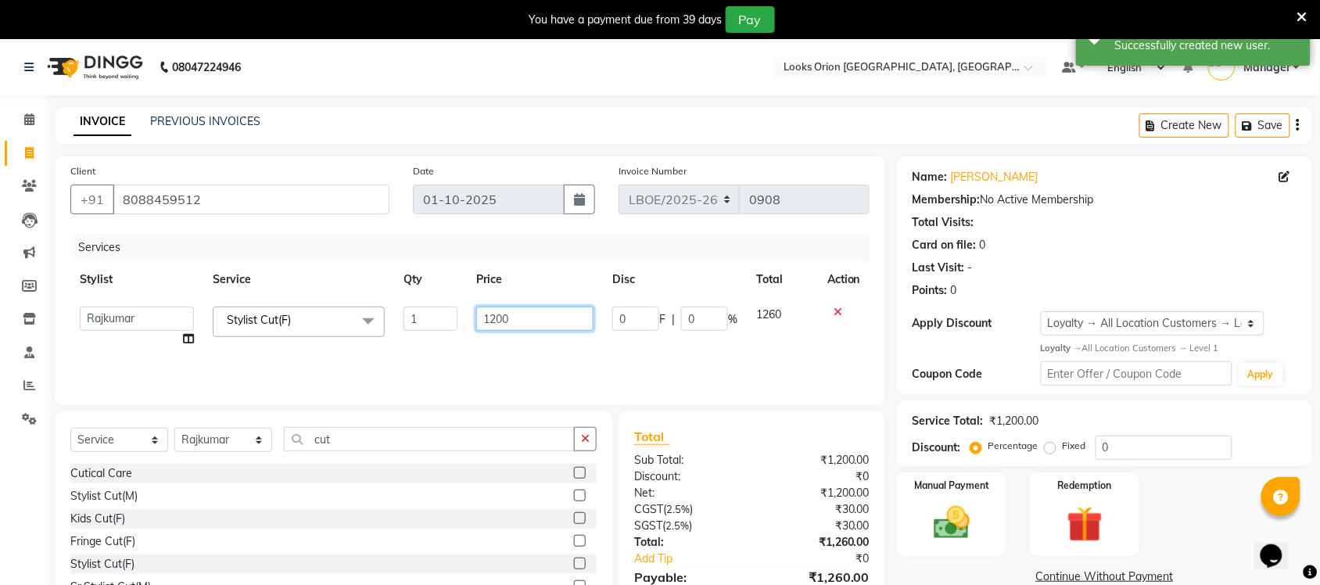
click at [528, 324] on input "1200" at bounding box center [534, 319] width 117 height 24
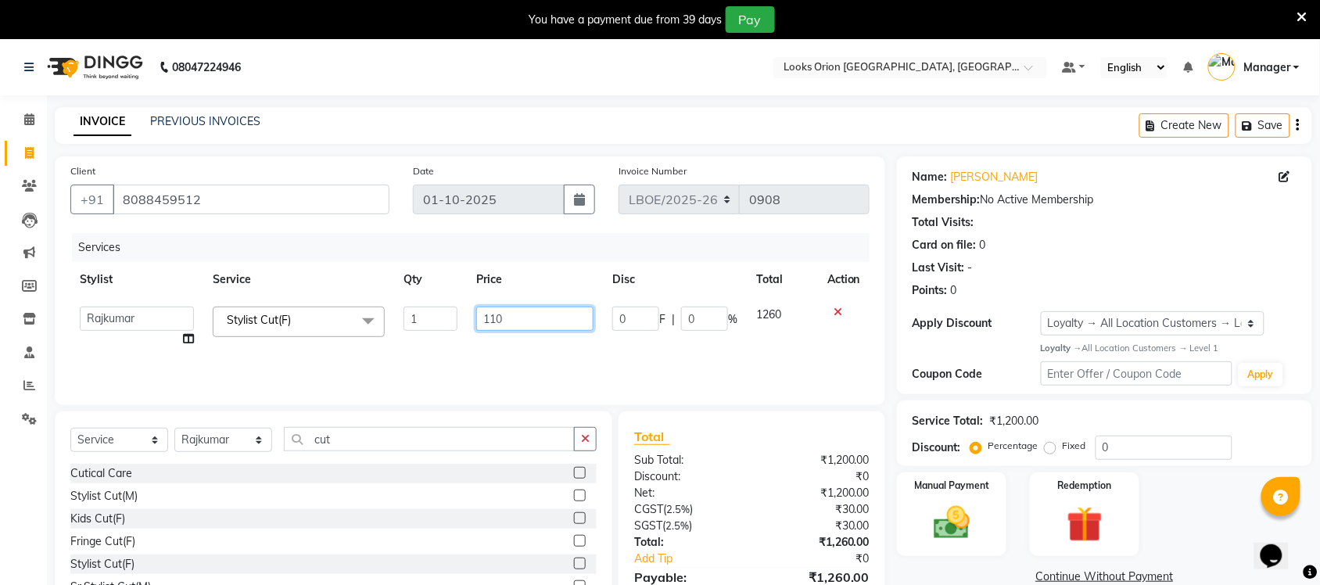
type input "1100"
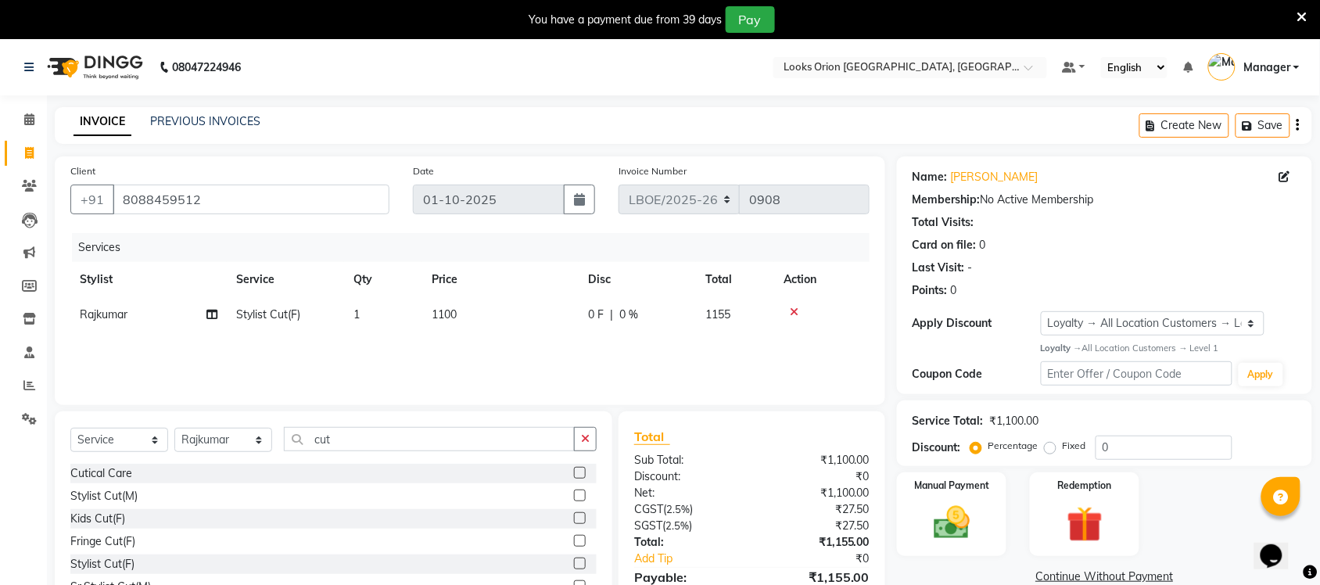
click at [581, 353] on div "Services Stylist Service Qty Price Disc Total Action Rajkumar Stylist Cut(F) 1 …" at bounding box center [469, 311] width 799 height 156
click at [260, 442] on select "Select Stylist Bikas Counter Sales Malini Manager [PERSON_NAME]" at bounding box center [223, 440] width 98 height 24
select select "90479"
click at [174, 428] on select "Select Stylist Bikas Counter Sales Malini Manager [PERSON_NAME]" at bounding box center [223, 440] width 98 height 24
click at [585, 439] on icon "button" at bounding box center [585, 438] width 9 height 11
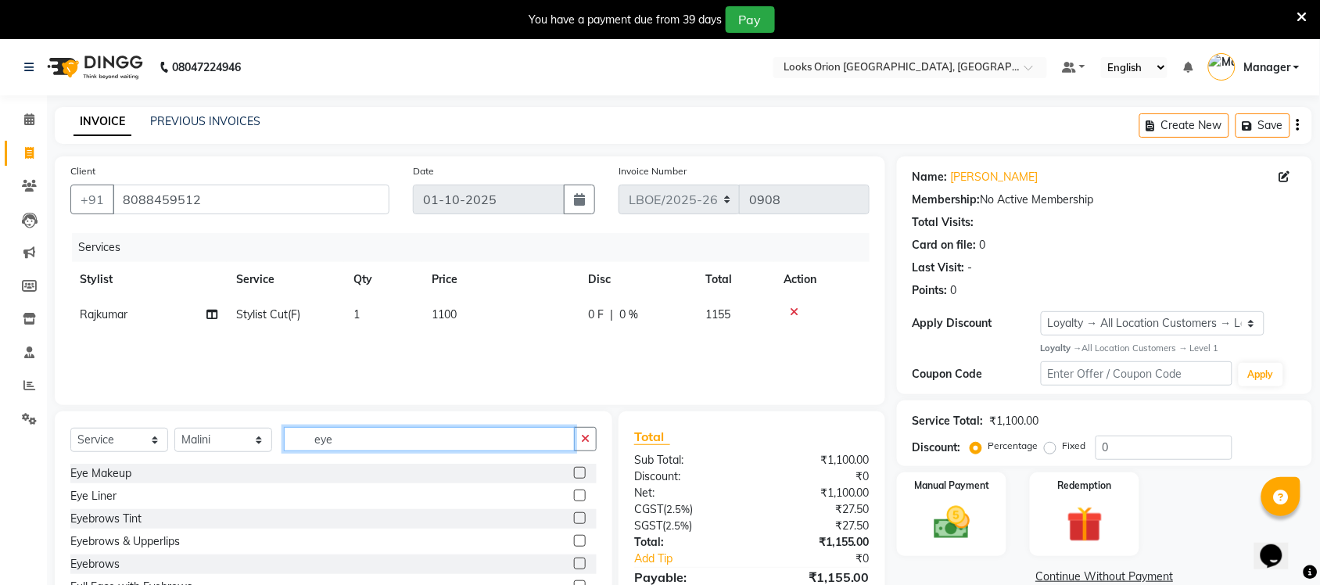
type input "eye"
click at [574, 564] on label at bounding box center [580, 564] width 12 height 12
click at [574, 564] on input "checkbox" at bounding box center [579, 564] width 10 height 10
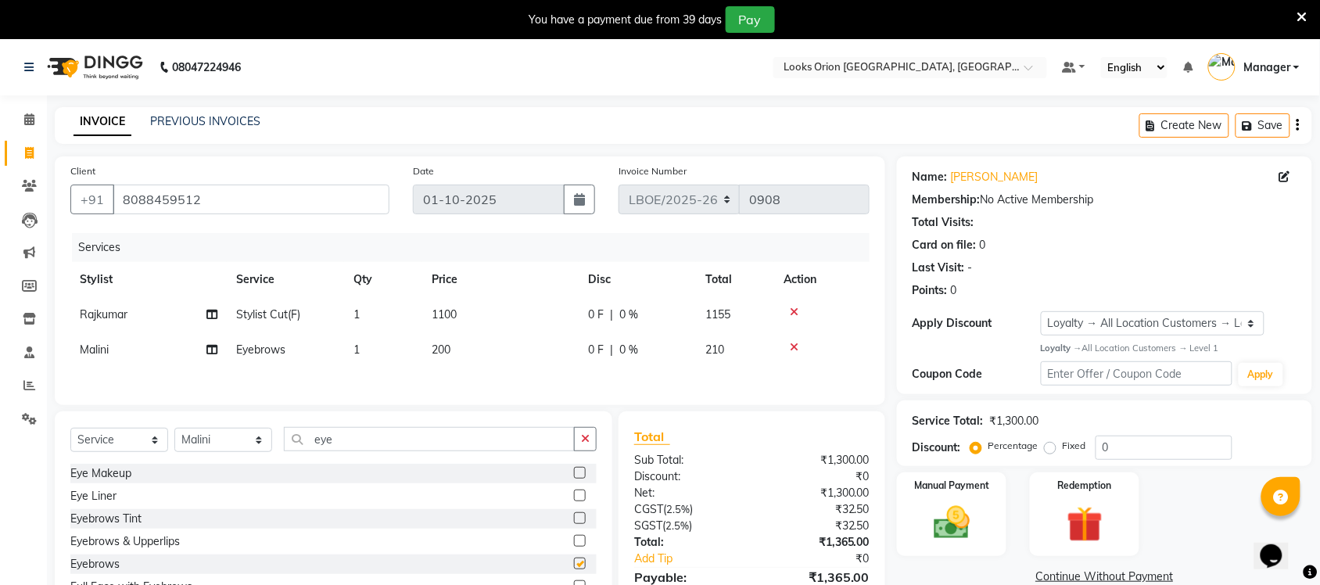
checkbox input "false"
click at [475, 346] on td "200" at bounding box center [500, 349] width 156 height 35
select select "90479"
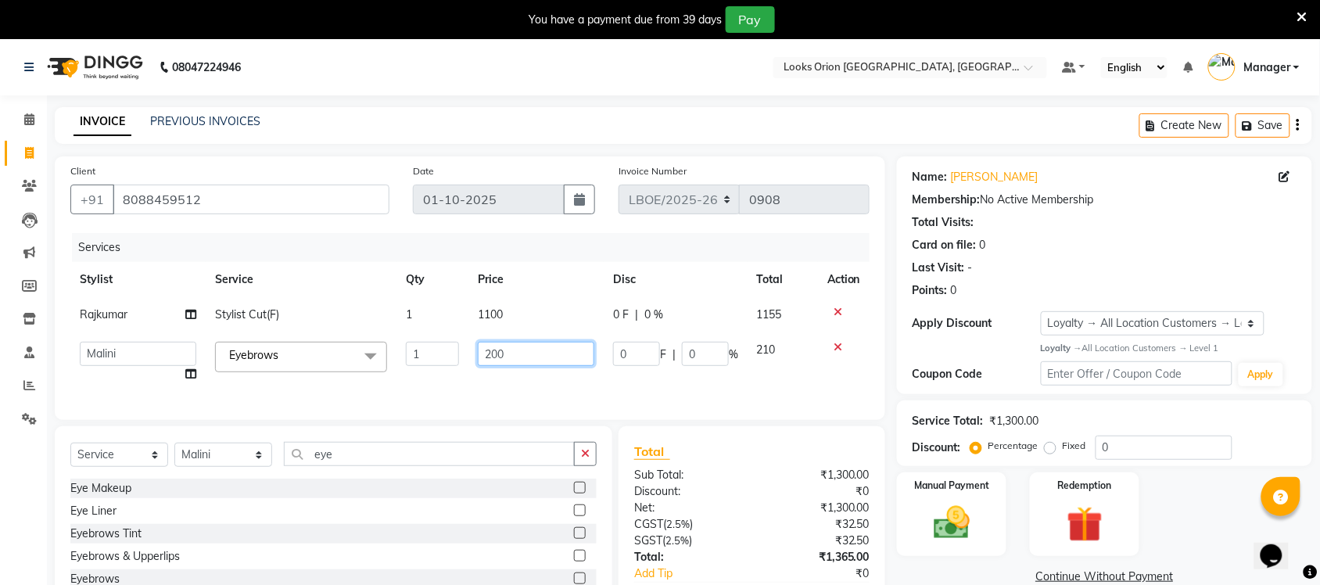
click at [518, 354] on input "200" at bounding box center [536, 354] width 117 height 24
type input "2"
type input "100"
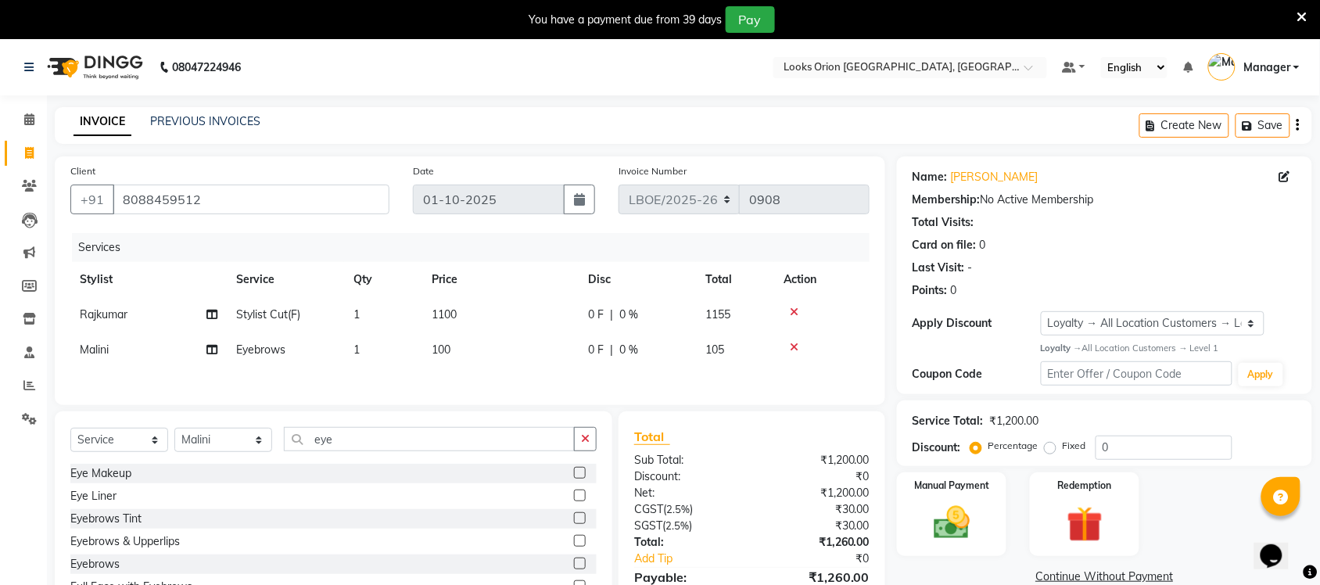
click at [632, 396] on div "Client [PHONE_NUMBER] Date [DATE] Invoice Number LBOE/[PHONE_NUMBER] Services S…" at bounding box center [470, 280] width 830 height 249
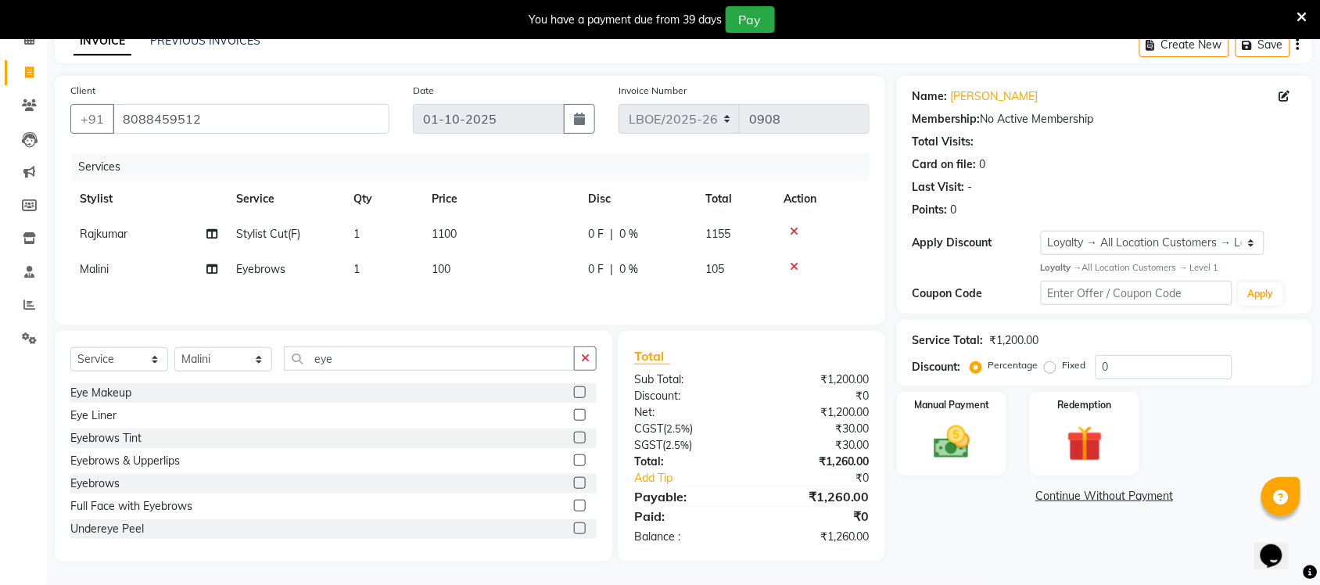
scroll to position [84, 0]
click at [962, 452] on img at bounding box center [951, 442] width 61 height 43
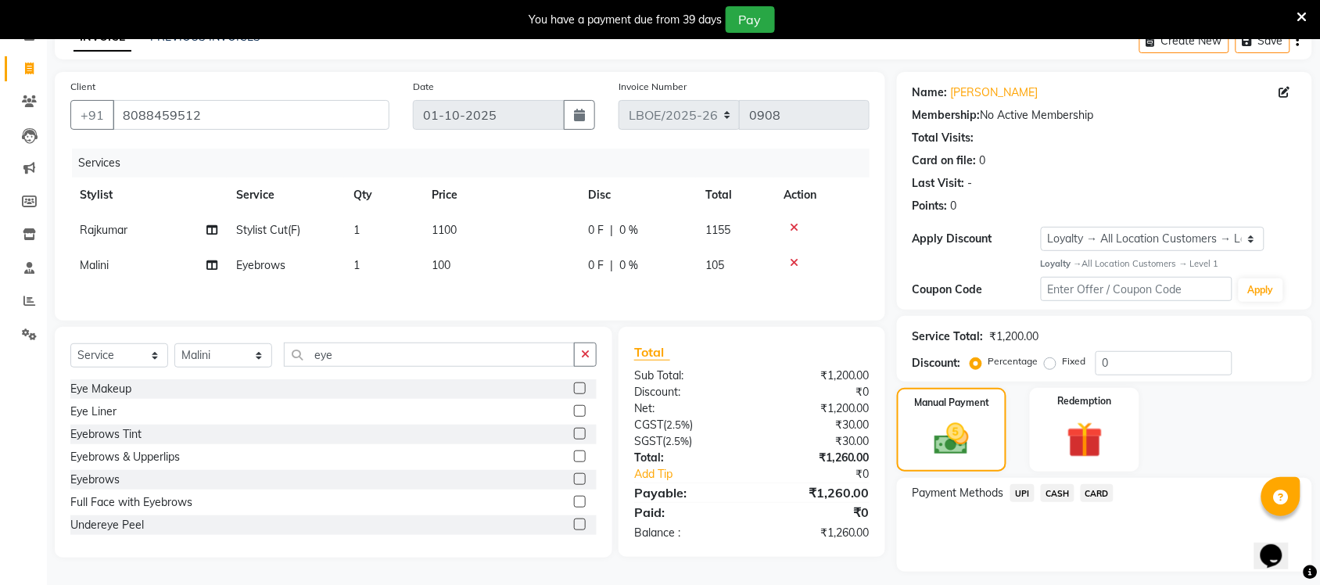
click at [1021, 497] on span "UPI" at bounding box center [1022, 493] width 24 height 18
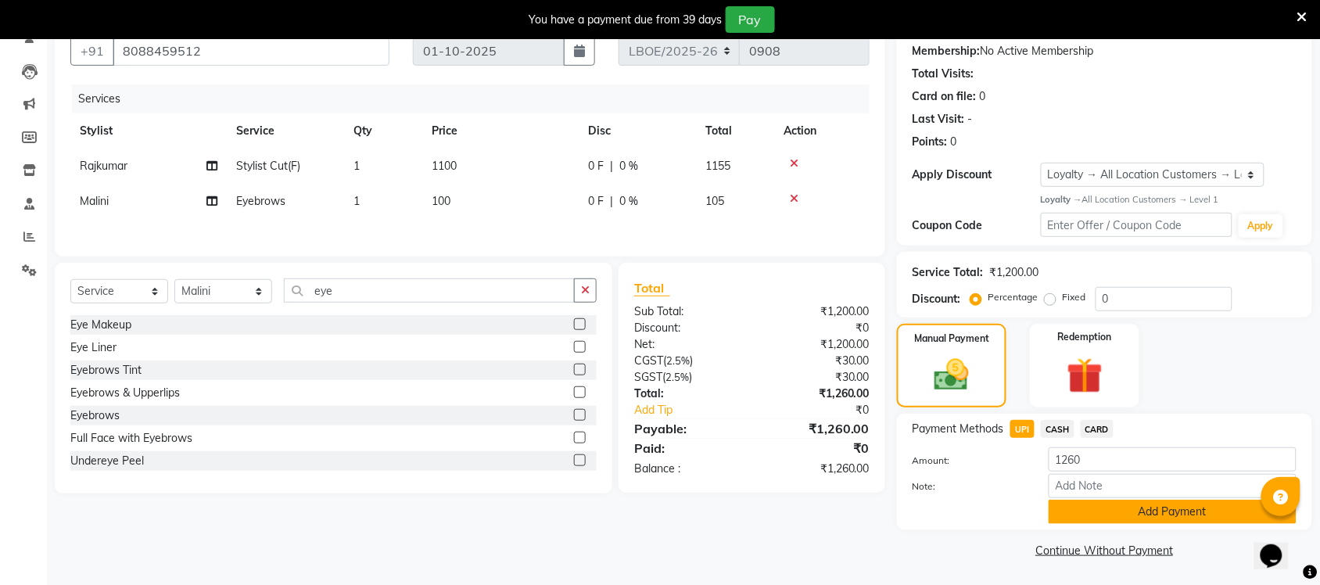
click at [1144, 508] on button "Add Payment" at bounding box center [1173, 512] width 248 height 24
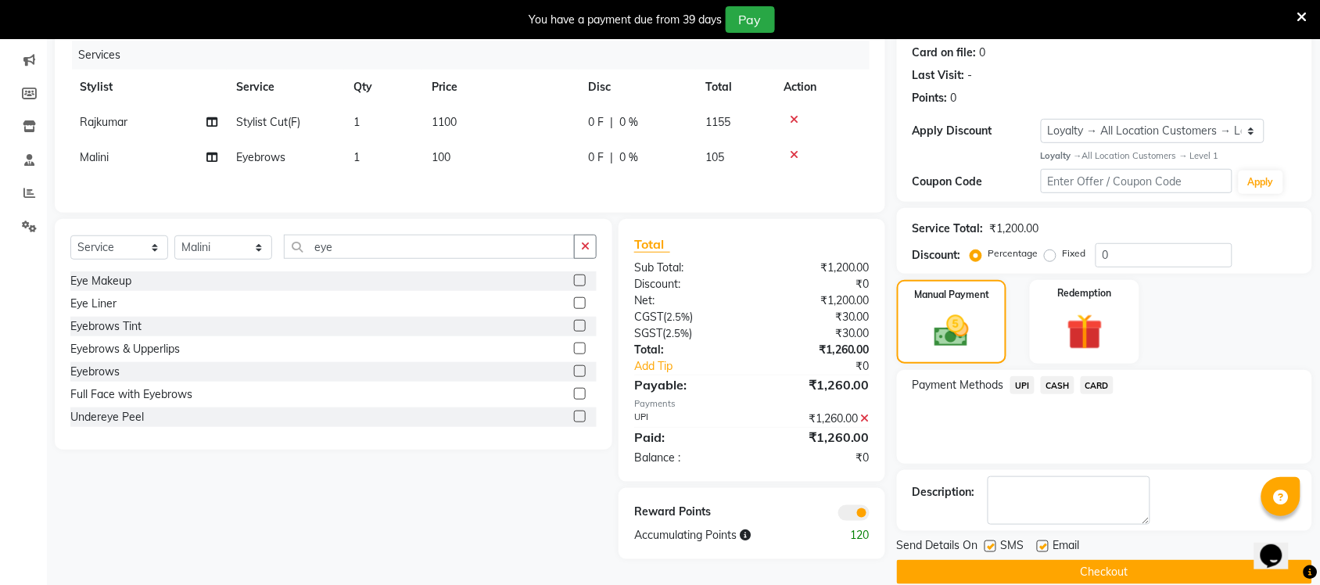
scroll to position [215, 0]
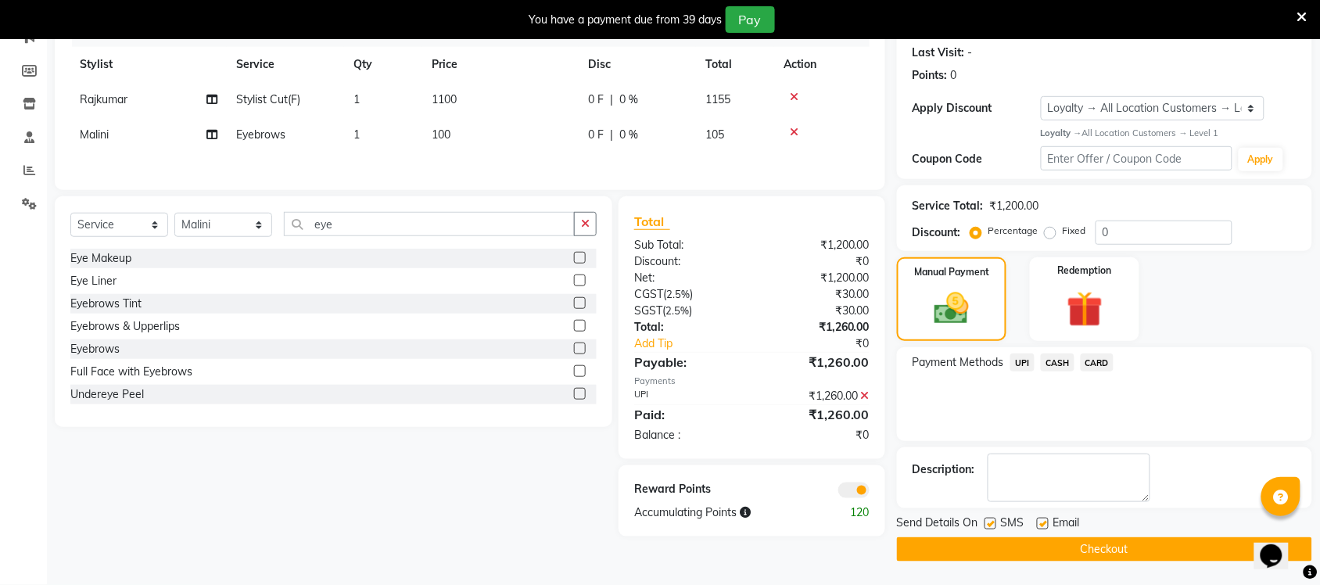
click at [1123, 540] on button "Checkout" at bounding box center [1104, 549] width 415 height 24
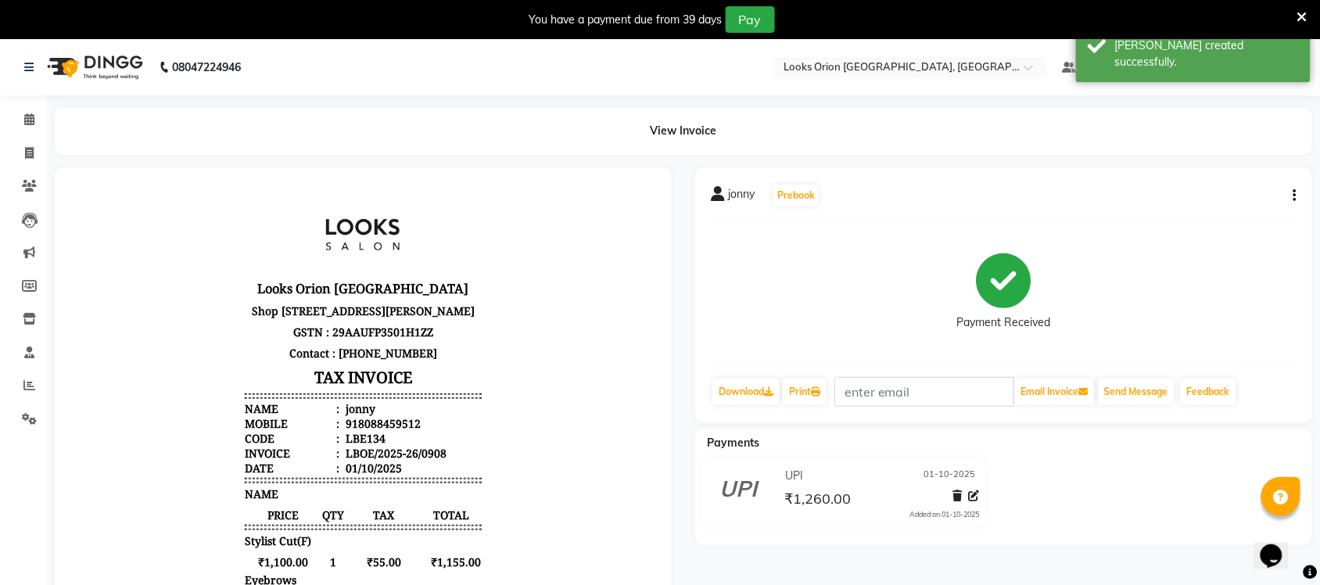
select select "service"
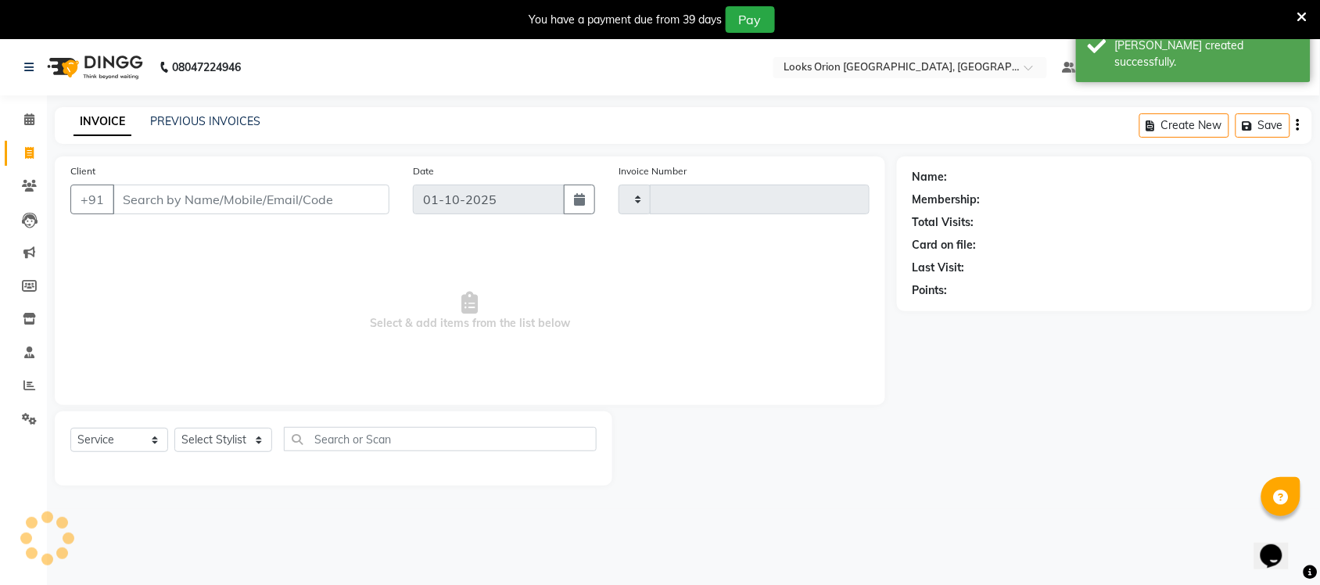
scroll to position [39, 0]
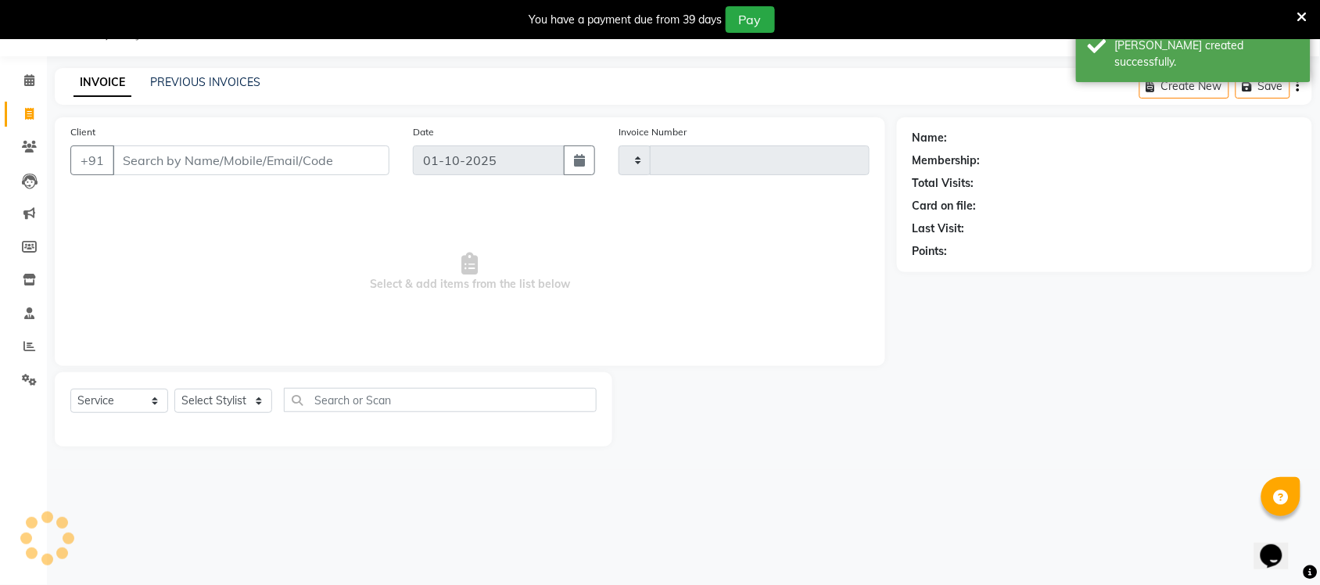
type input "0909"
select select "8943"
